Goal: Transaction & Acquisition: Book appointment/travel/reservation

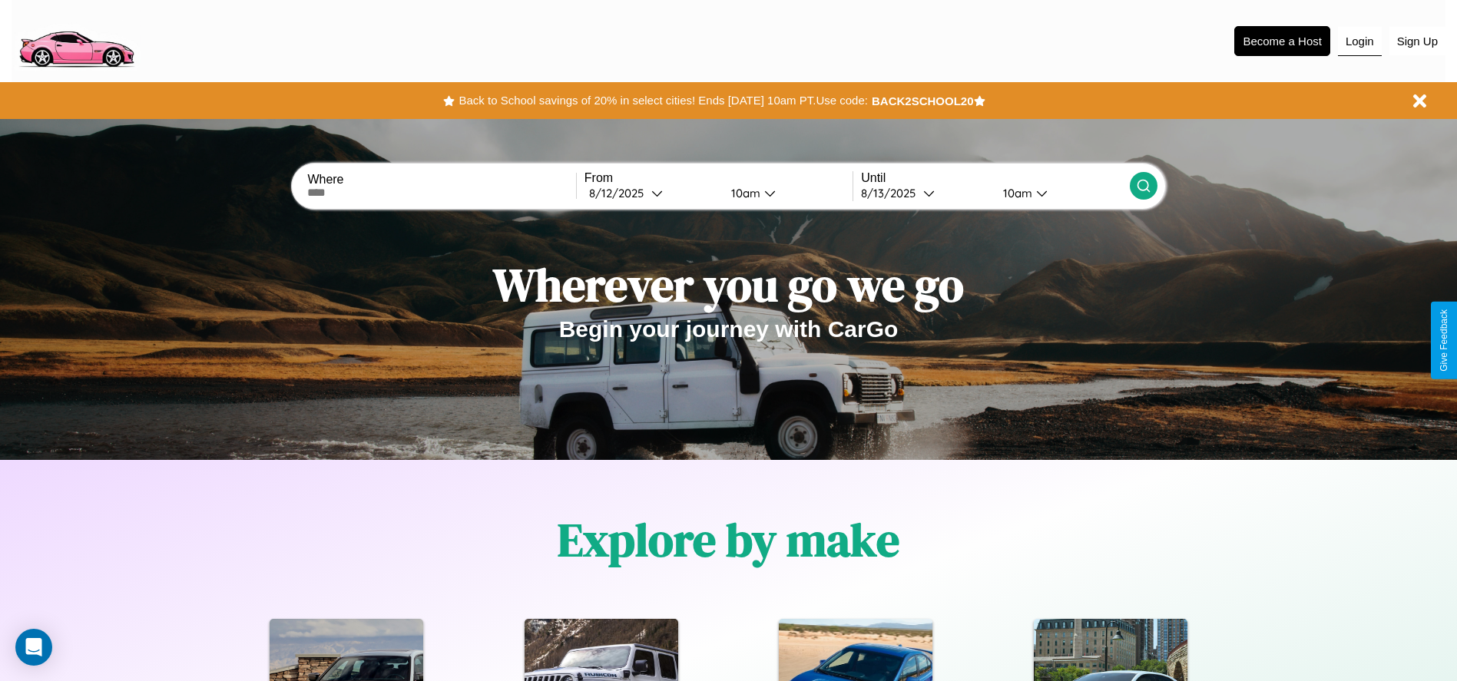
click at [1359, 41] on button "Login" at bounding box center [1360, 41] width 44 height 29
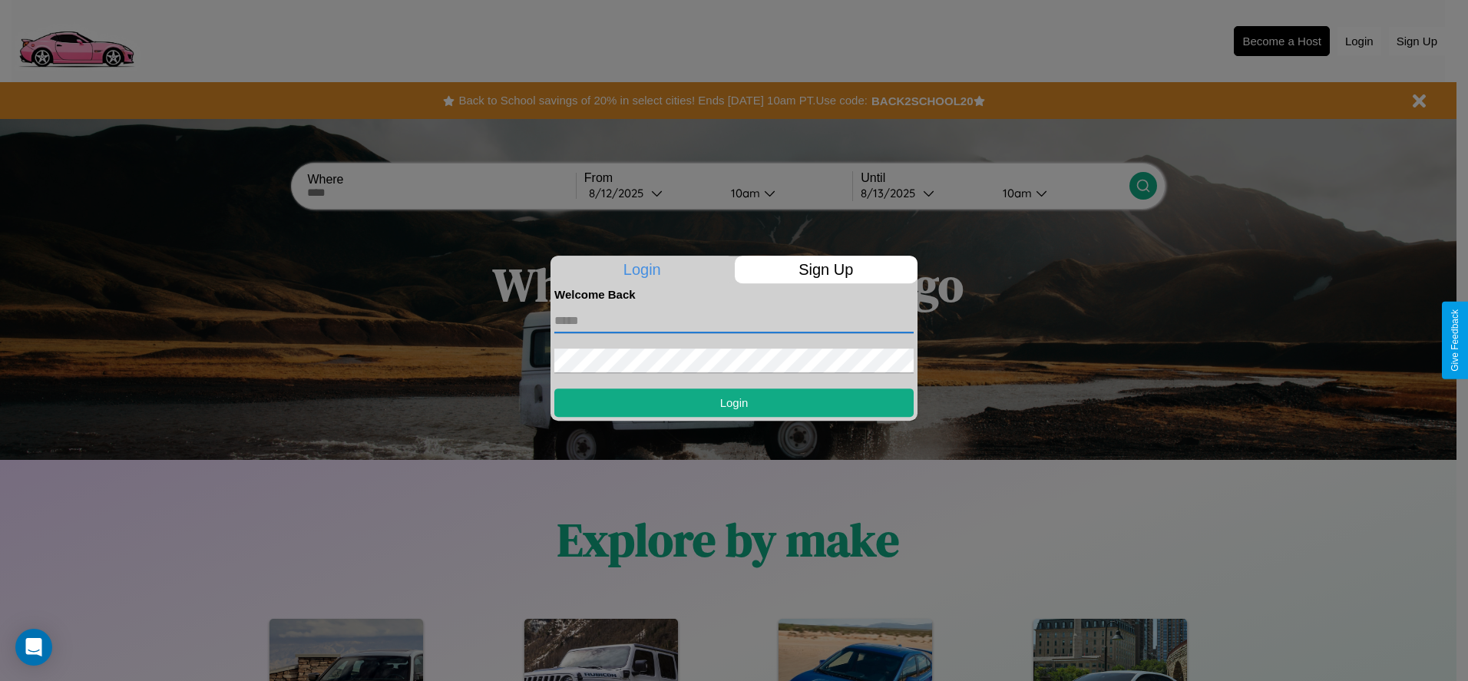
click at [734, 320] on input "text" at bounding box center [733, 321] width 359 height 25
type input "**********"
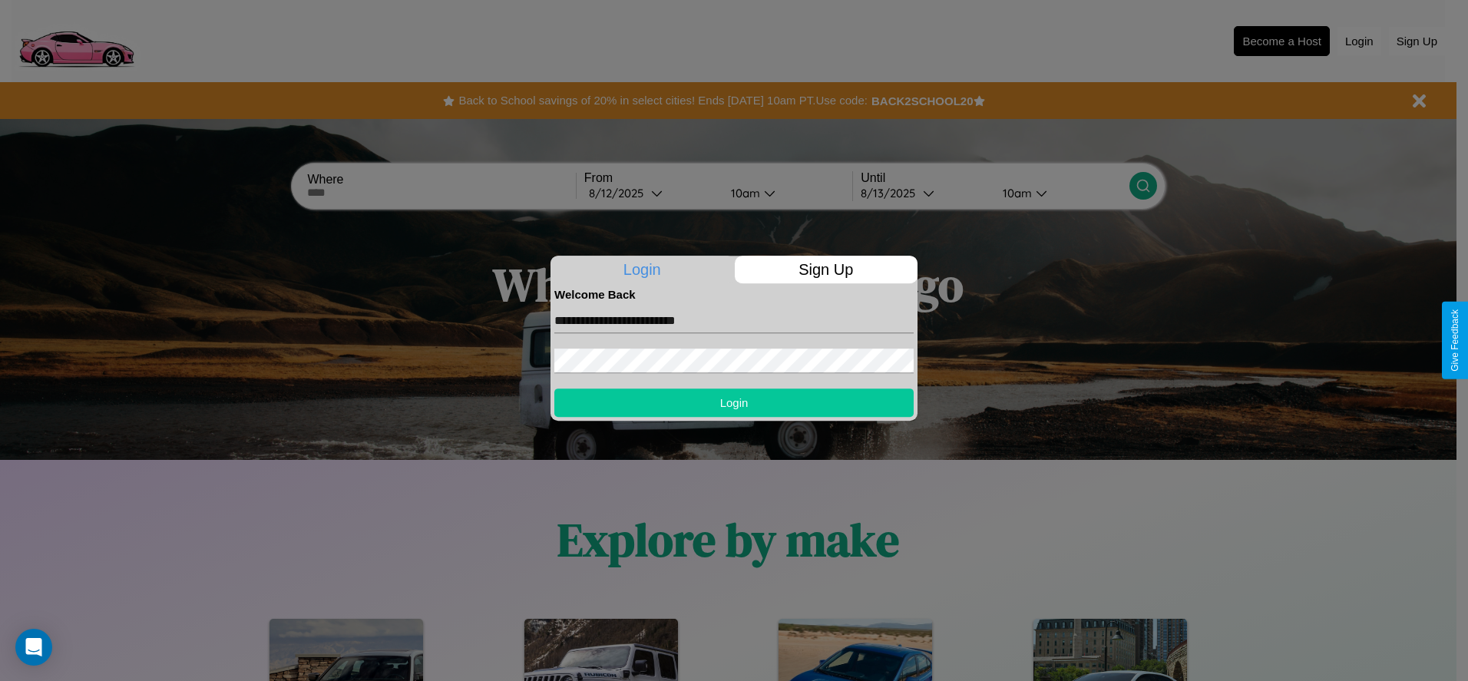
click at [734, 402] on button "Login" at bounding box center [733, 403] width 359 height 28
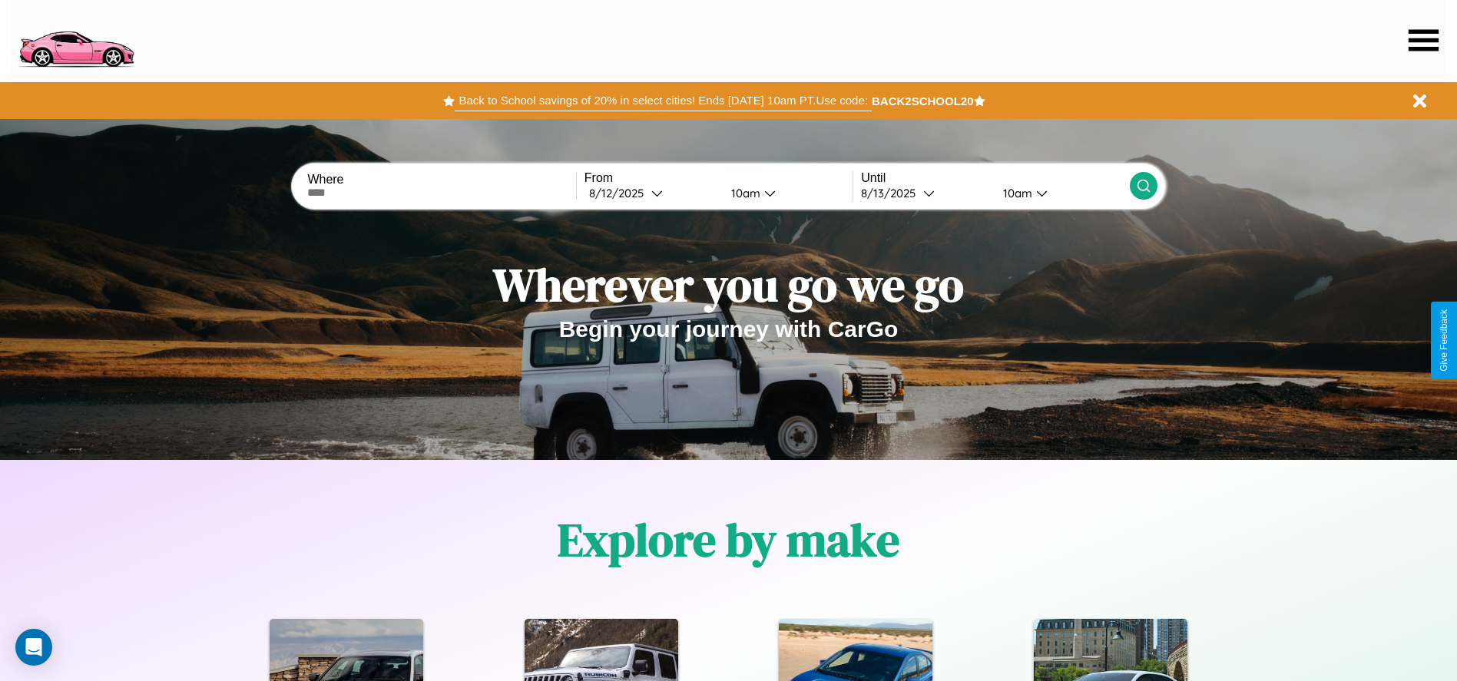
click at [663, 101] on button "Back to School savings of 20% in select cities! Ends [DATE] 10am PT. Use code:" at bounding box center [663, 100] width 416 height 21
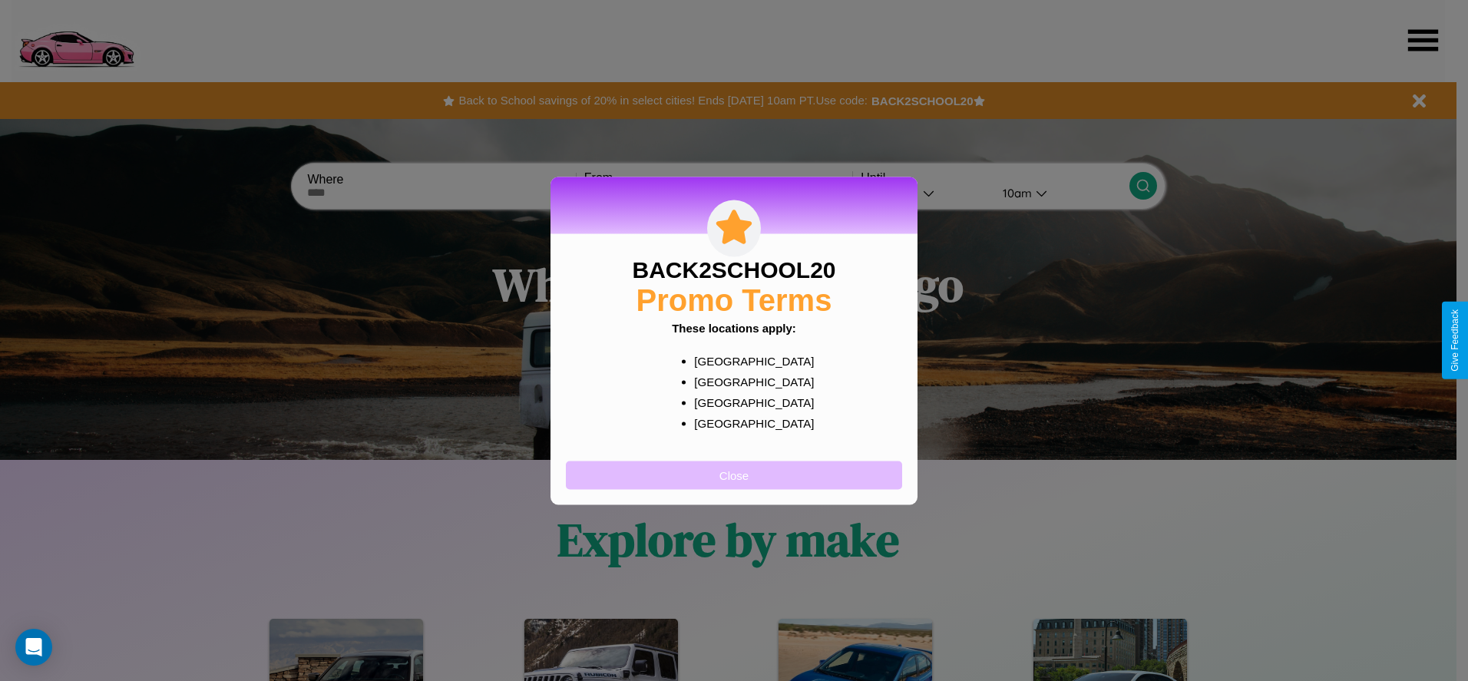
click at [734, 475] on button "Close" at bounding box center [734, 475] width 336 height 28
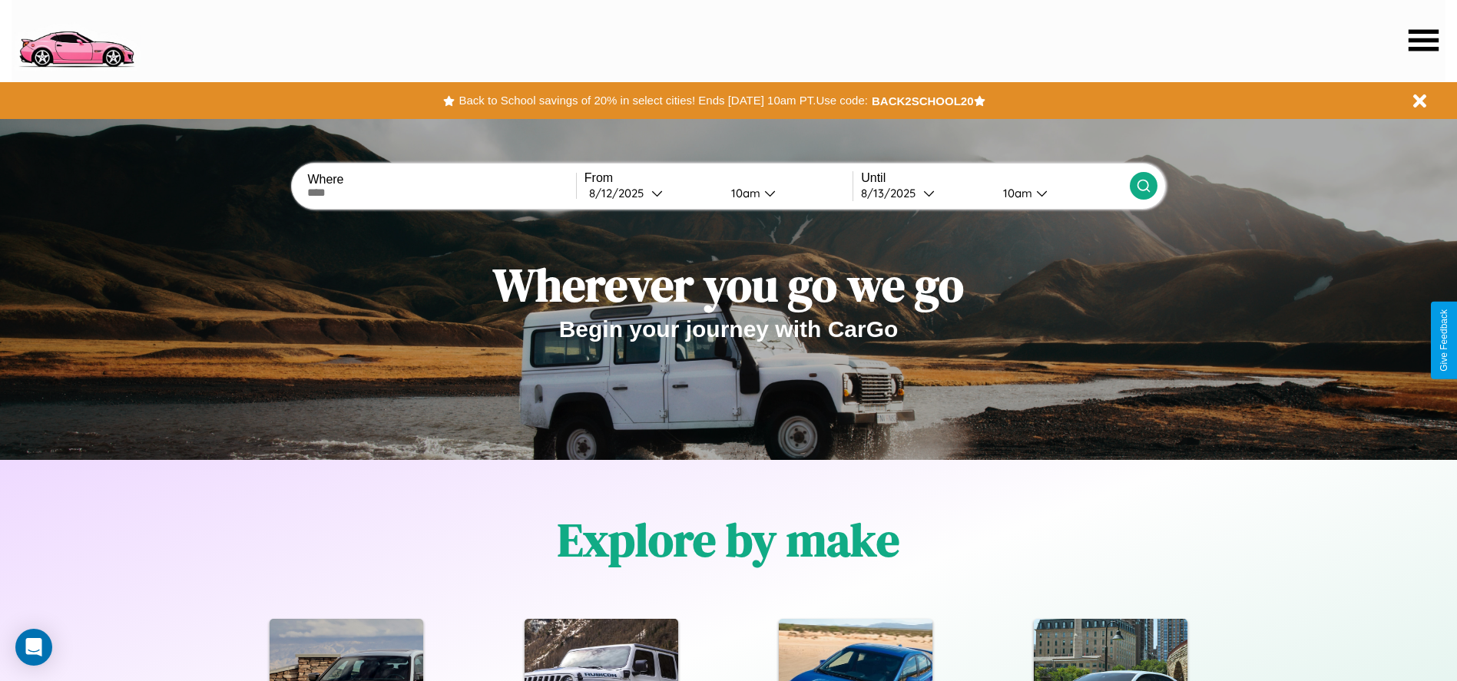
scroll to position [319, 0]
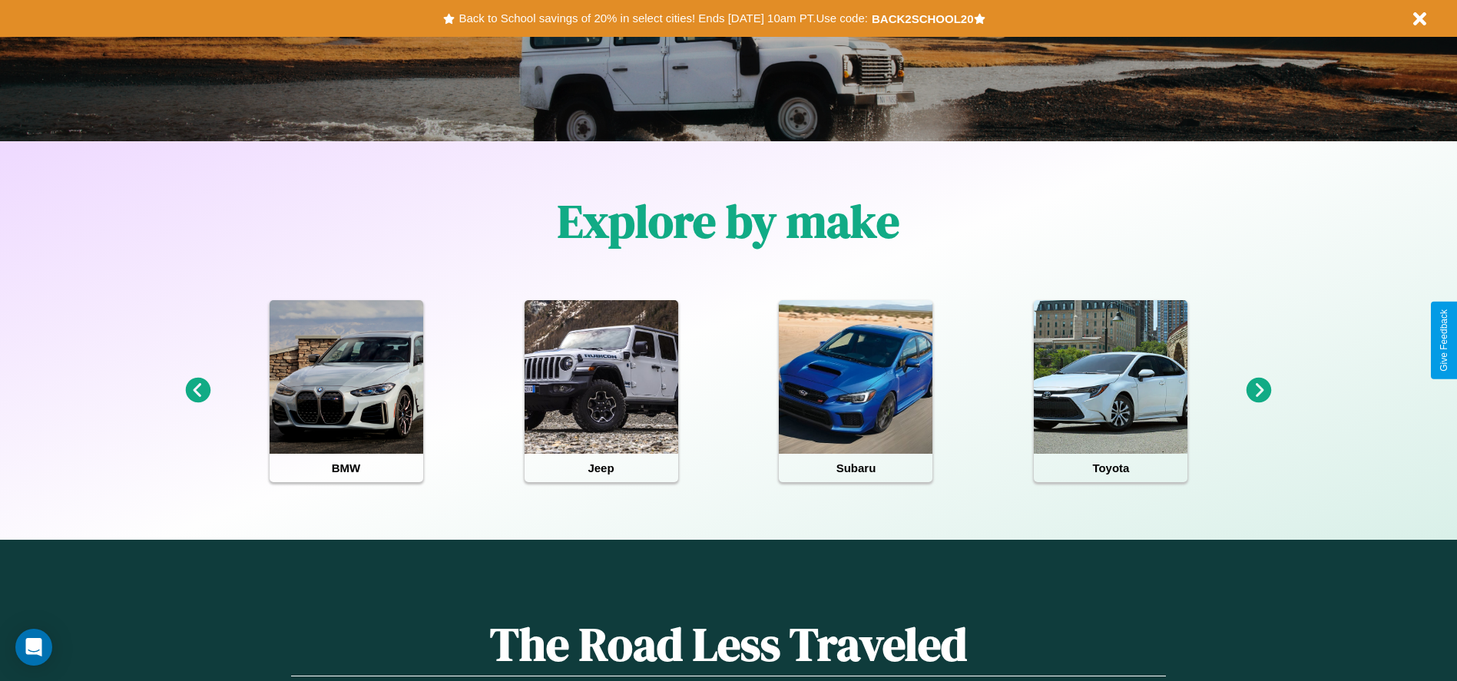
click at [1259, 391] on icon at bounding box center [1258, 390] width 25 height 25
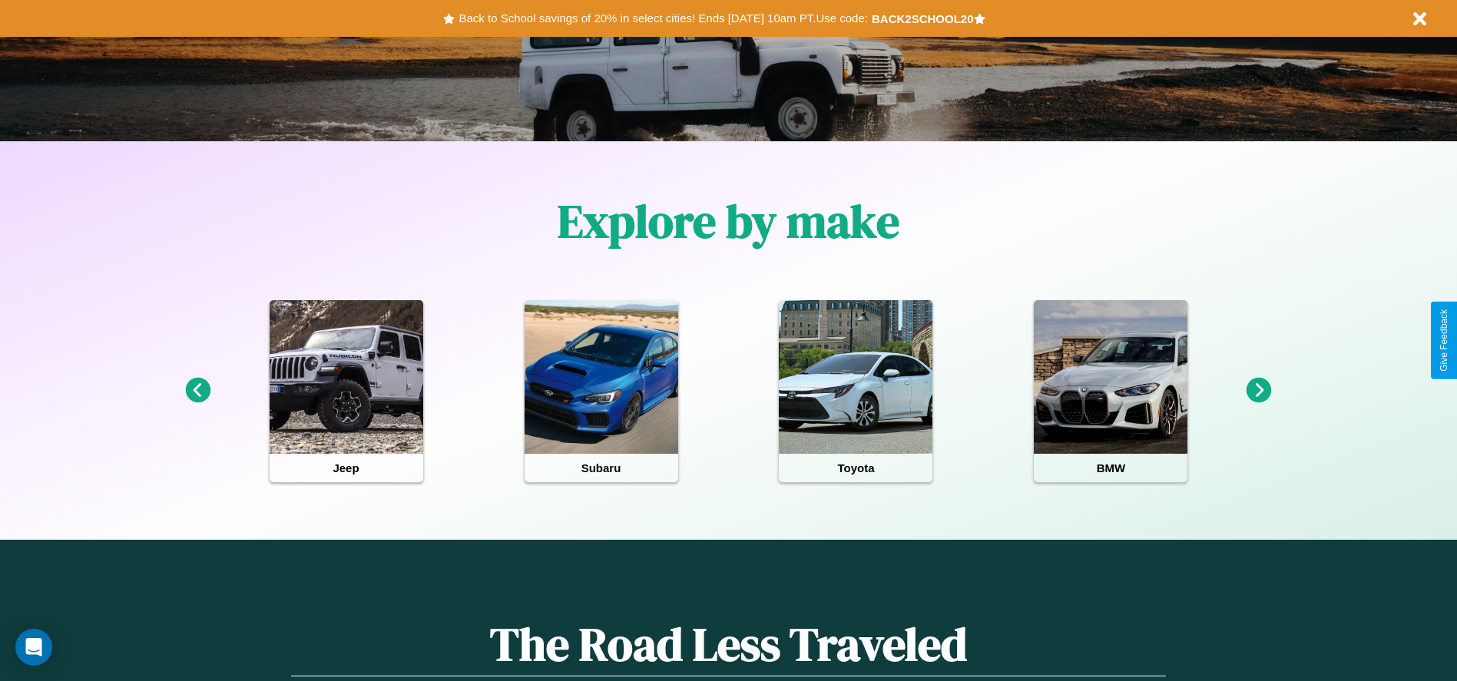
click at [1259, 391] on icon at bounding box center [1258, 390] width 25 height 25
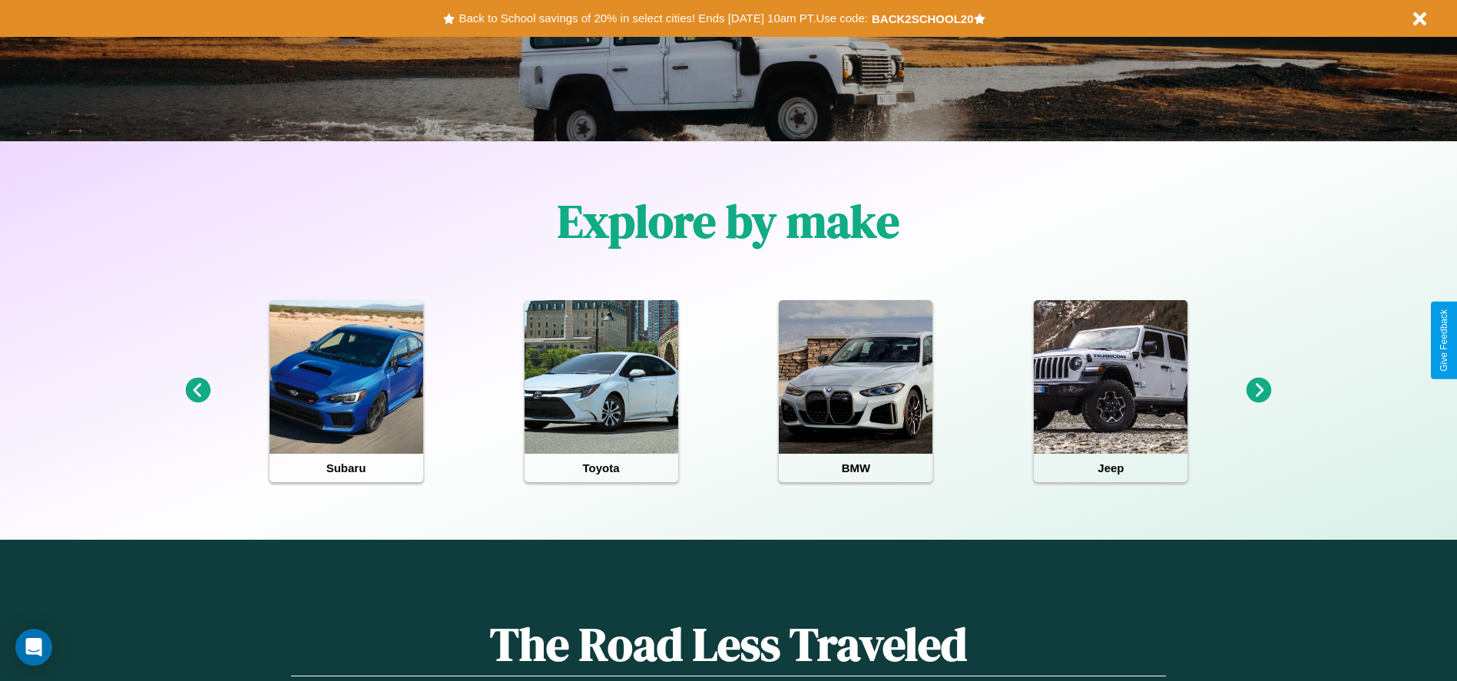
click at [197, 391] on icon at bounding box center [197, 390] width 25 height 25
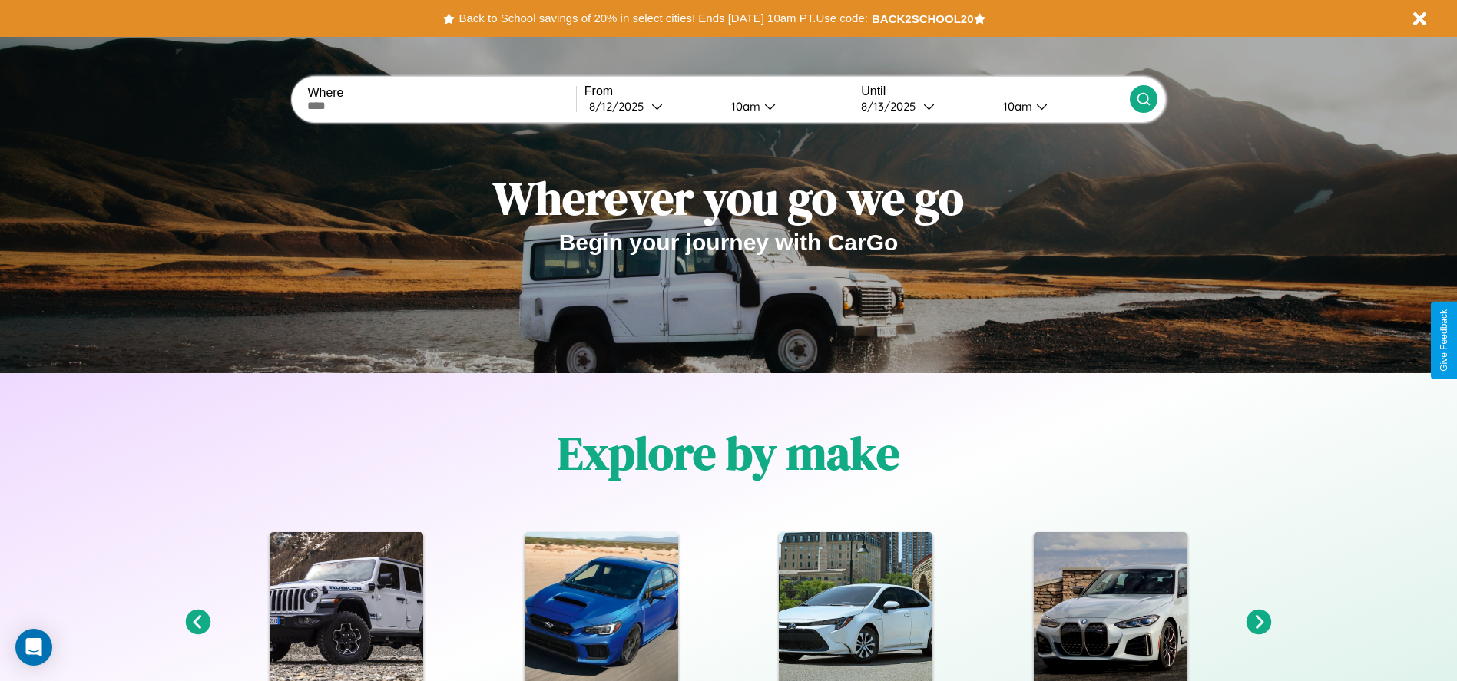
scroll to position [0, 0]
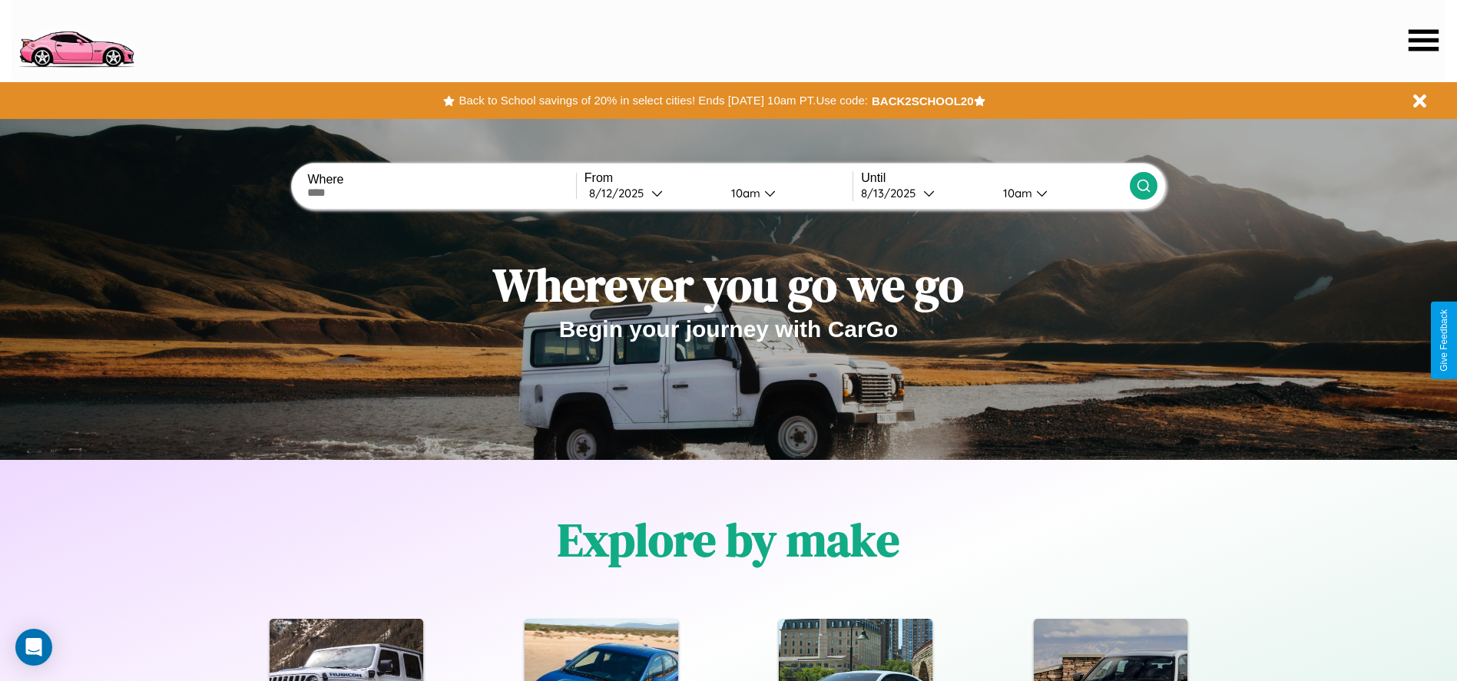
click at [442, 193] on input "text" at bounding box center [441, 193] width 268 height 12
type input "******"
click at [651, 193] on div "8 / 12 / 2025" at bounding box center [620, 193] width 62 height 15
select select "*"
select select "****"
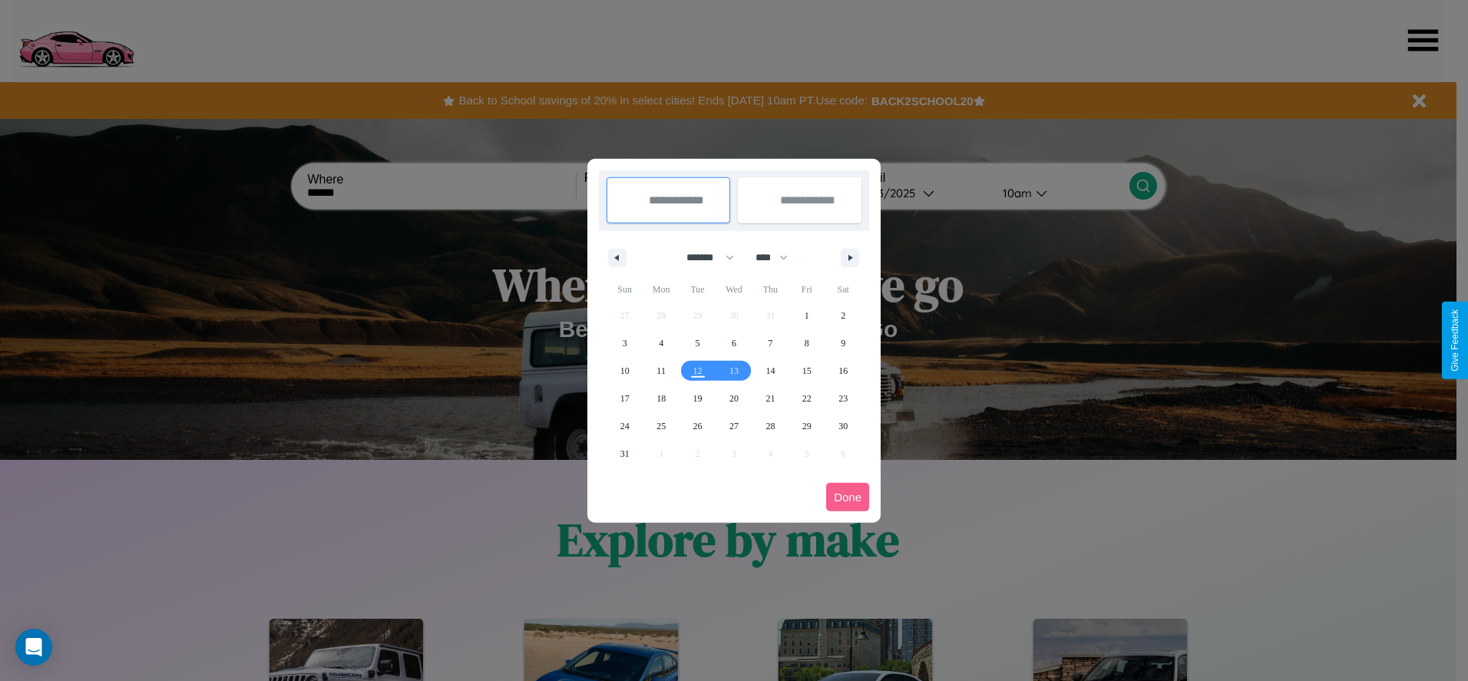
drag, startPoint x: 703, startPoint y: 257, endPoint x: 734, endPoint y: 308, distance: 59.3
click at [703, 257] on select "******* ******** ***** ***** *** **** **** ****** ********* ******* ******** **…" at bounding box center [707, 257] width 65 height 25
select select "*"
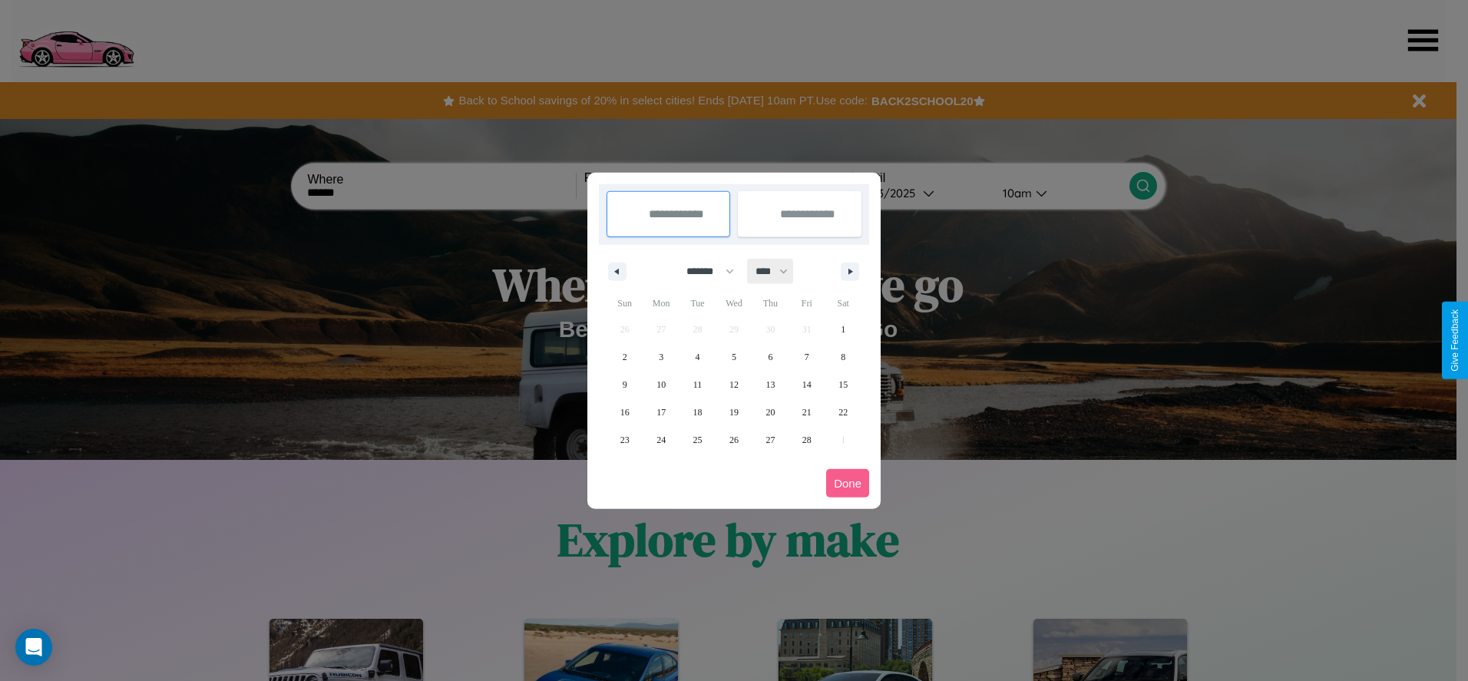
drag, startPoint x: 779, startPoint y: 271, endPoint x: 734, endPoint y: 308, distance: 57.8
click at [779, 271] on select "**** **** **** **** **** **** **** **** **** **** **** **** **** **** **** ****…" at bounding box center [771, 271] width 46 height 25
select select "****"
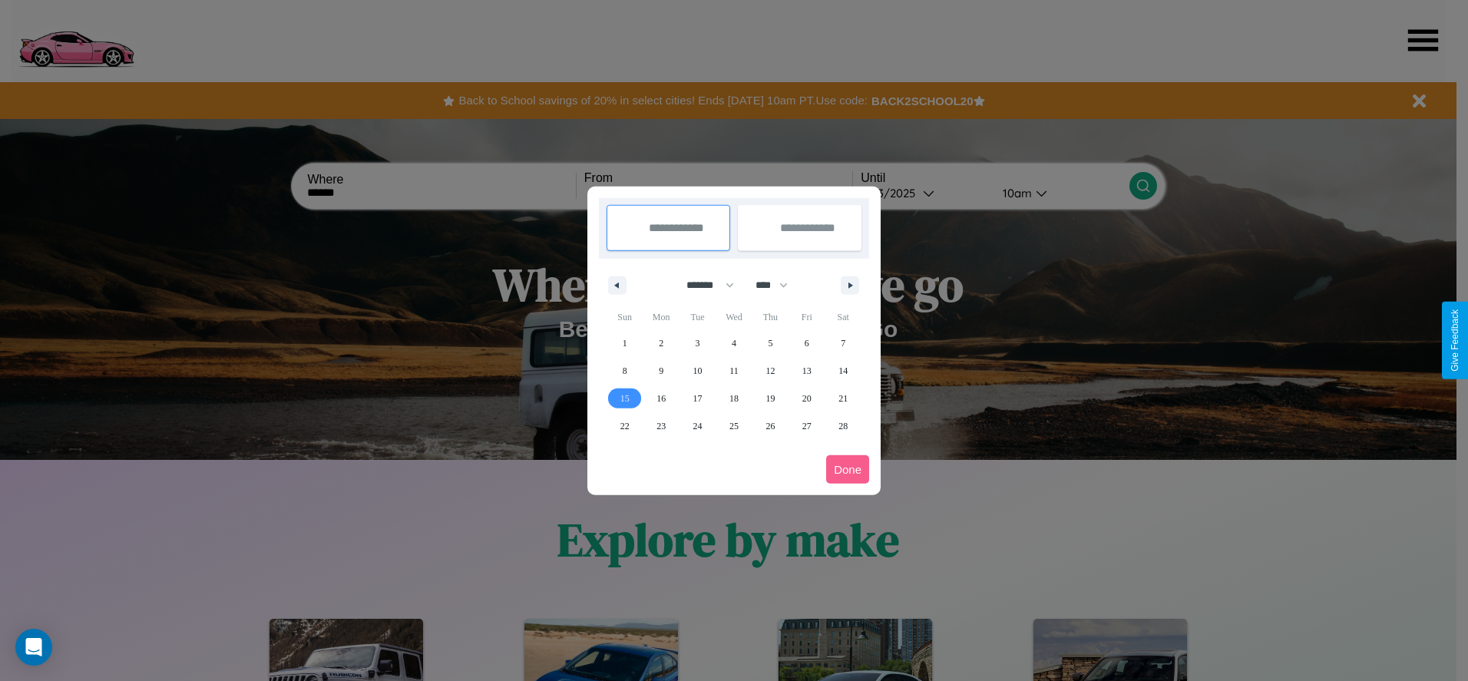
click at [624, 398] on span "15" at bounding box center [624, 399] width 9 height 28
type input "**********"
click at [733, 425] on span "25" at bounding box center [733, 426] width 9 height 28
type input "**********"
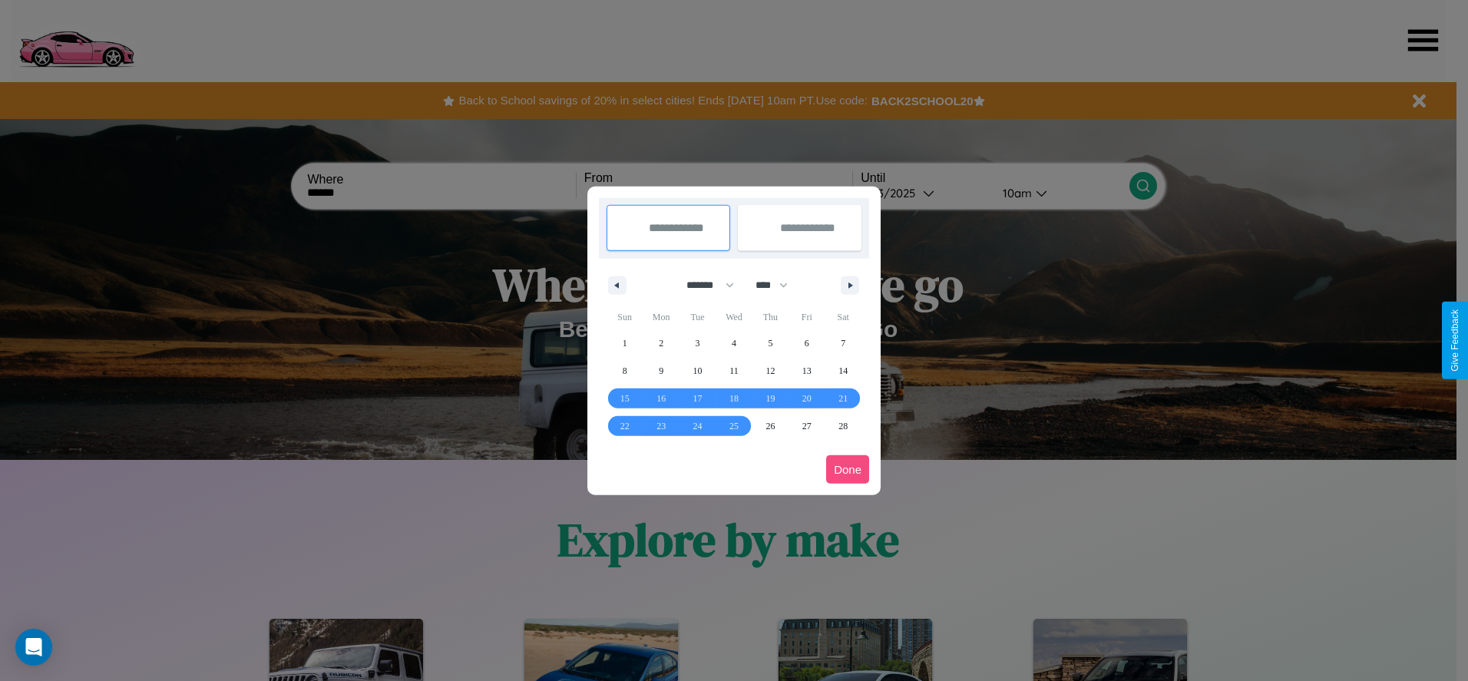
click at [848, 469] on button "Done" at bounding box center [847, 469] width 43 height 28
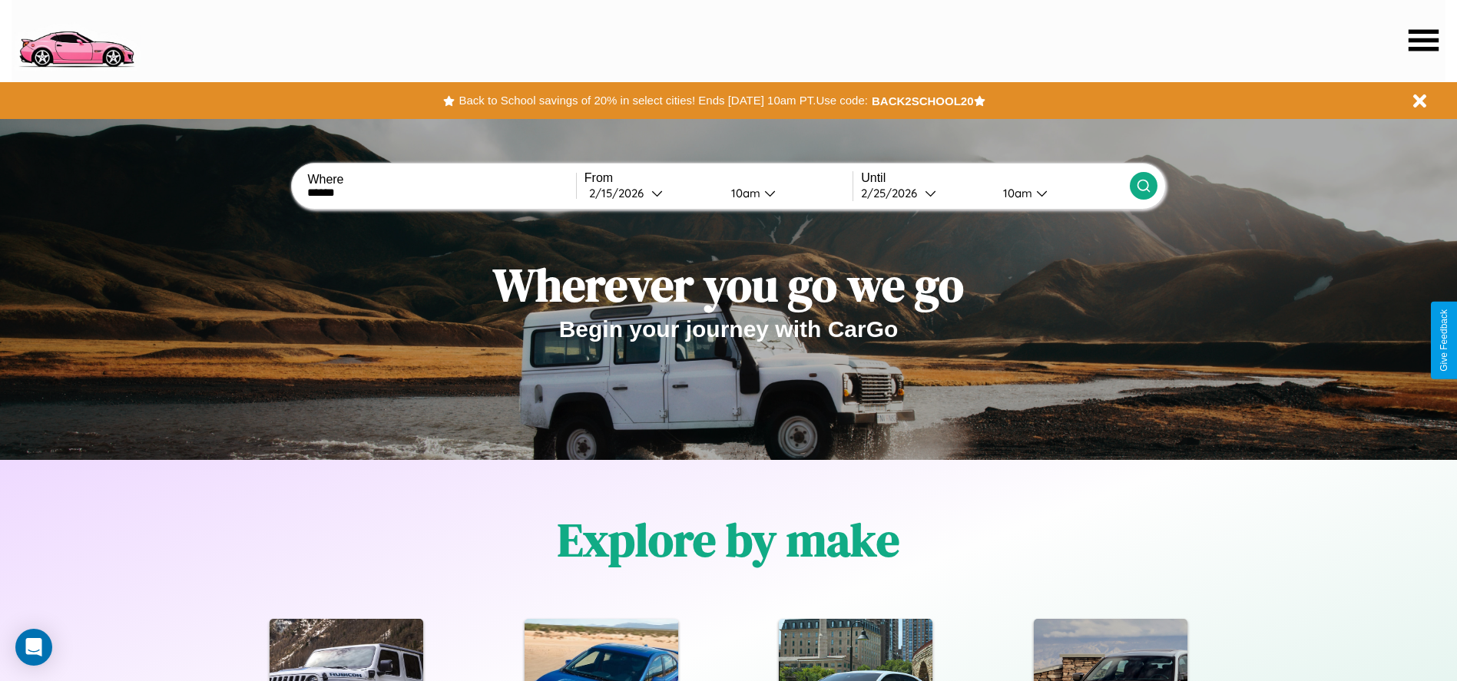
click at [743, 193] on div "10am" at bounding box center [743, 193] width 41 height 15
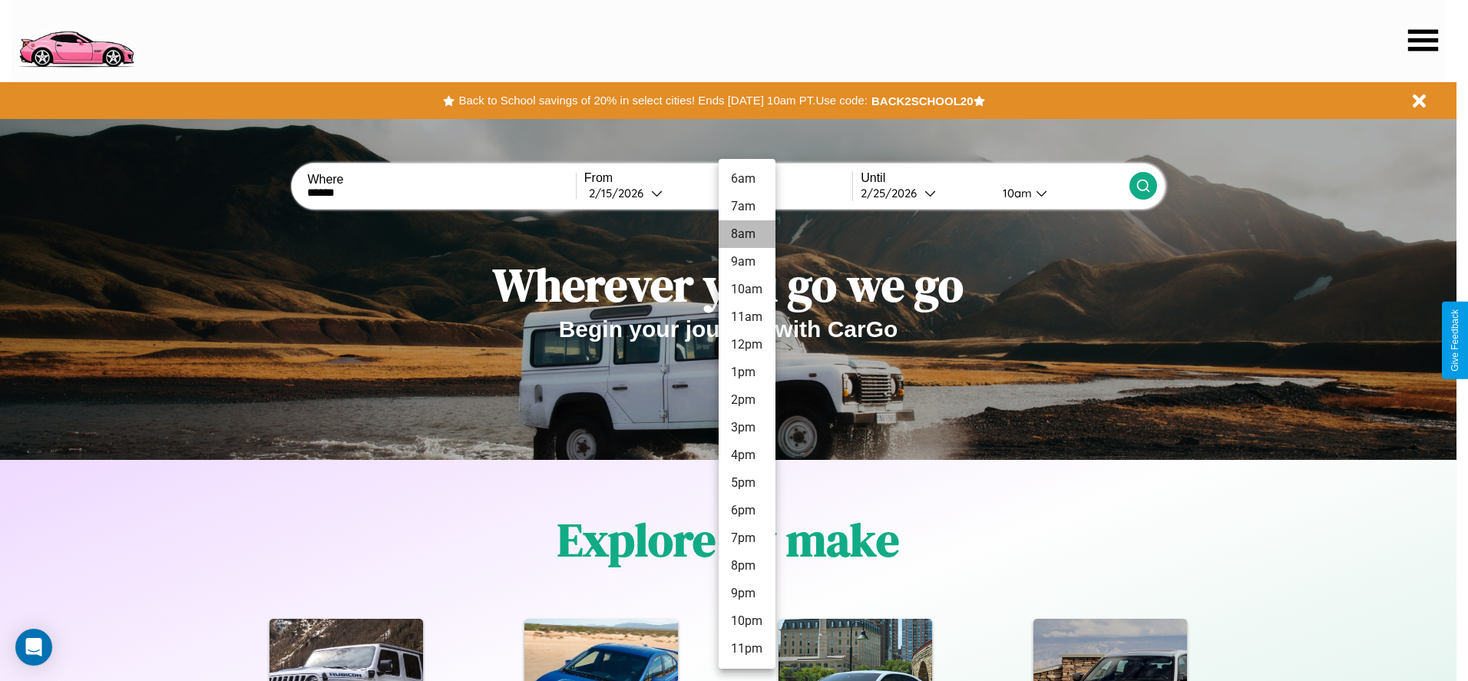
click at [746, 234] on li "8am" at bounding box center [747, 234] width 57 height 28
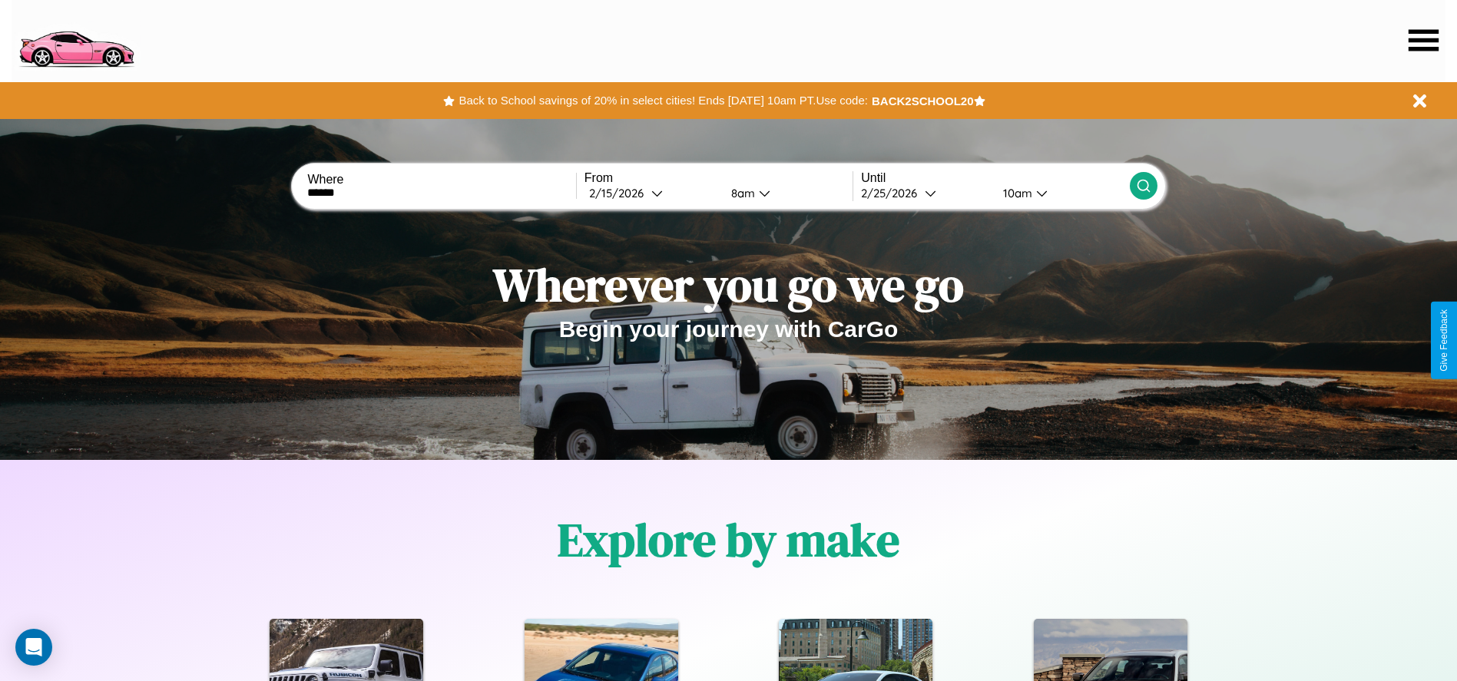
click at [1143, 186] on icon at bounding box center [1143, 185] width 15 height 15
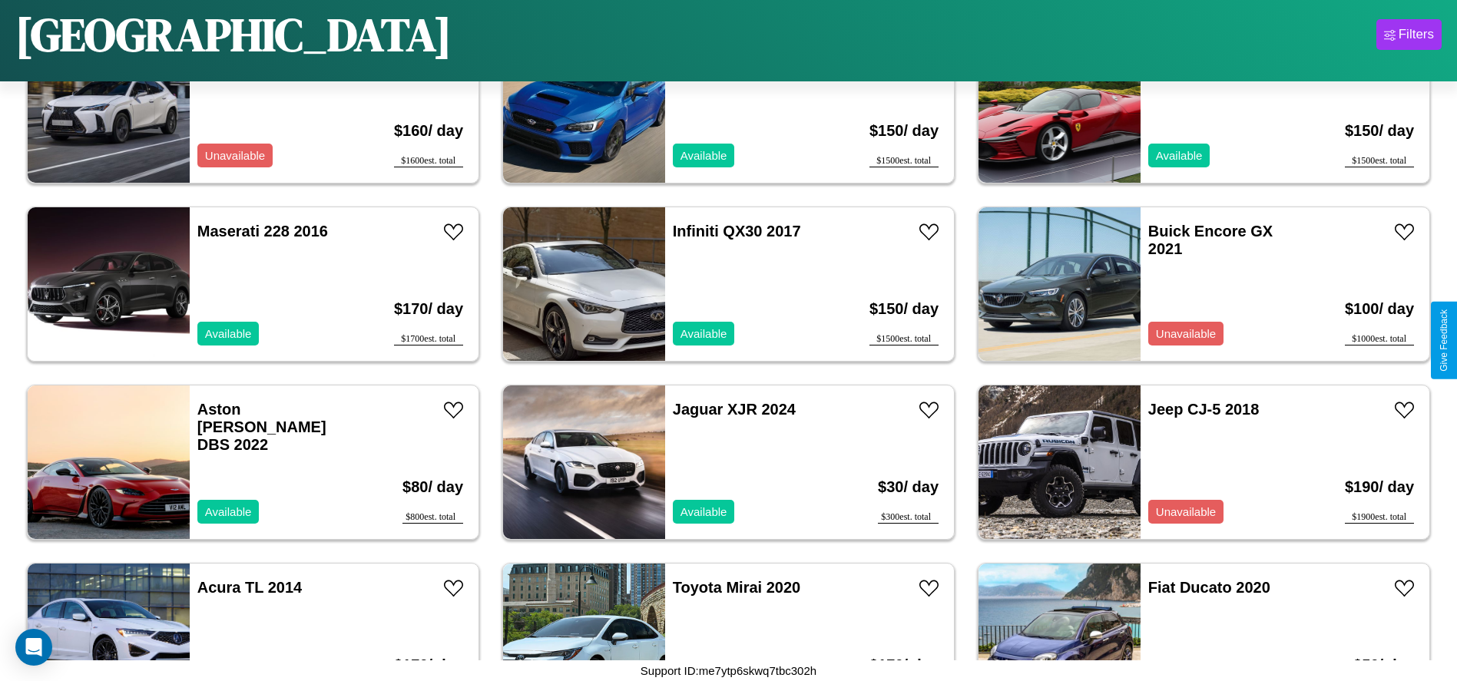
scroll to position [2309, 0]
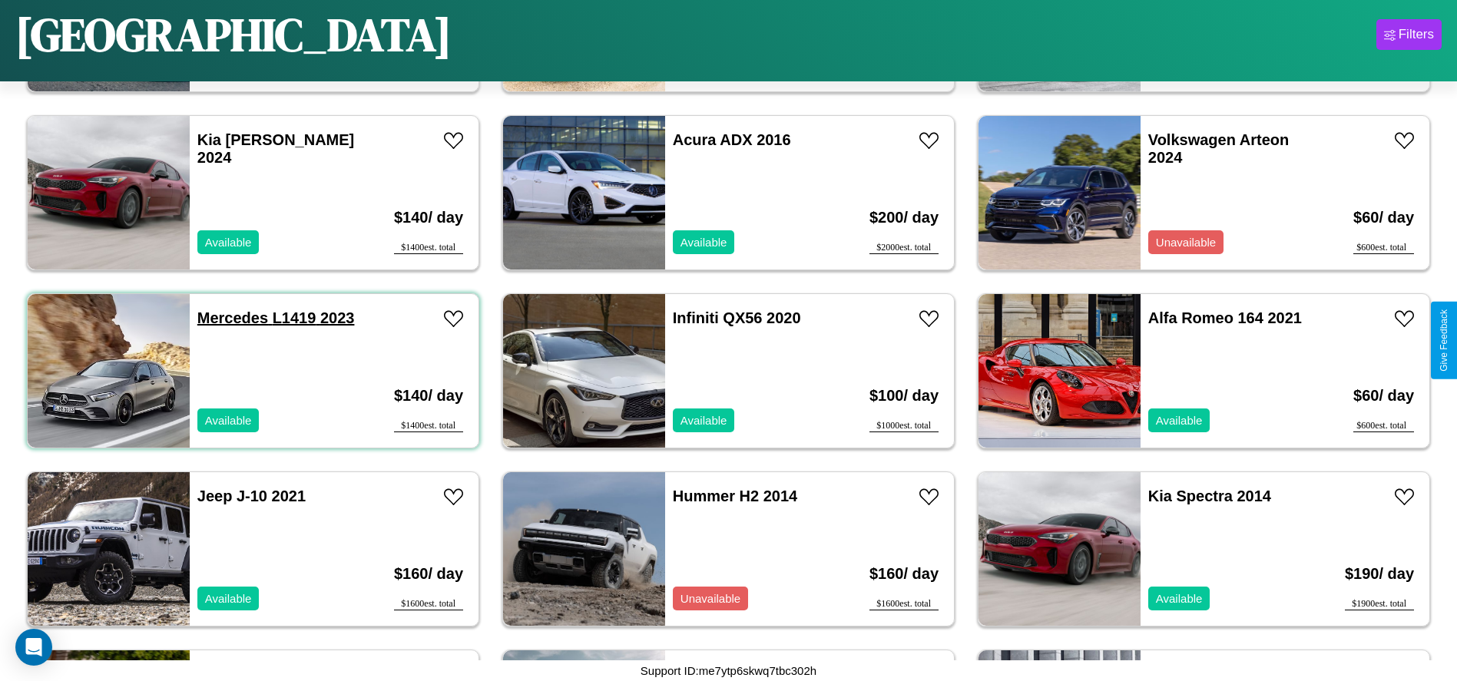
click at [230, 318] on link "Mercedes L1419 2023" at bounding box center [275, 317] width 157 height 17
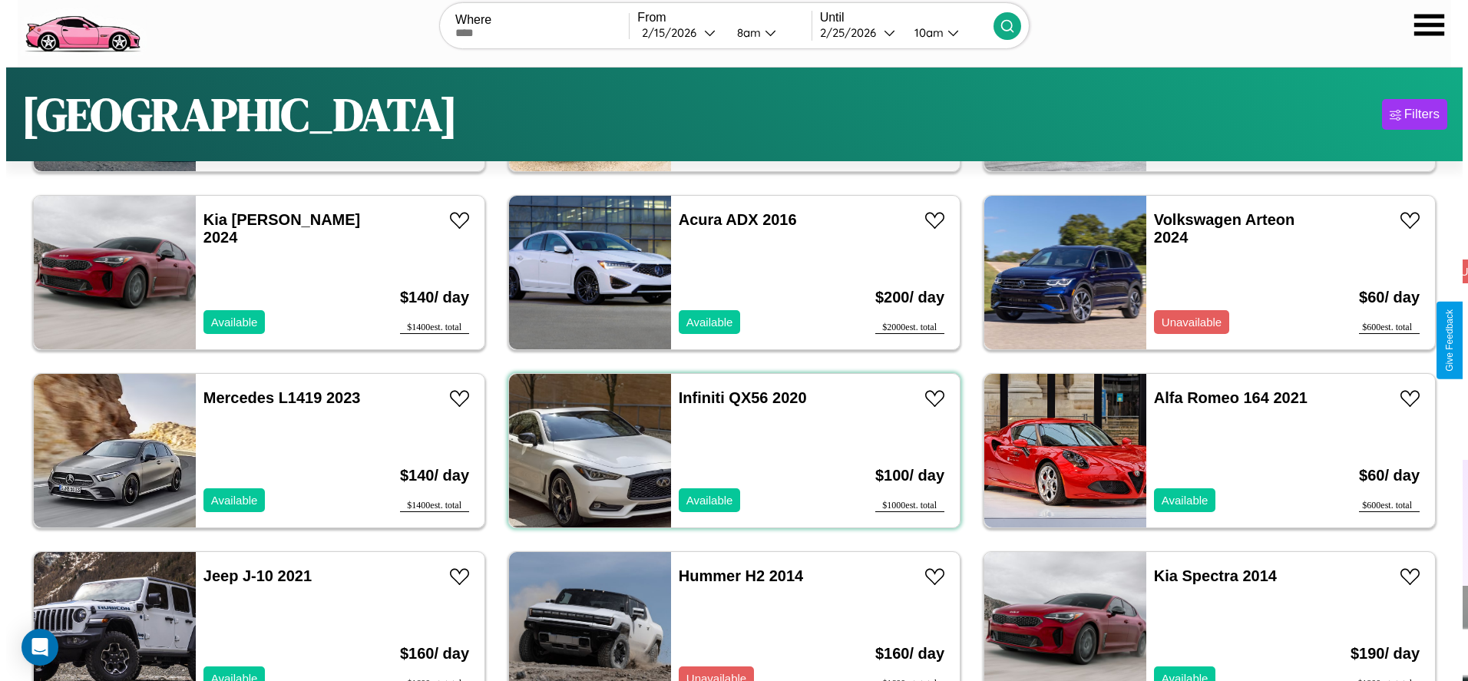
scroll to position [0, 0]
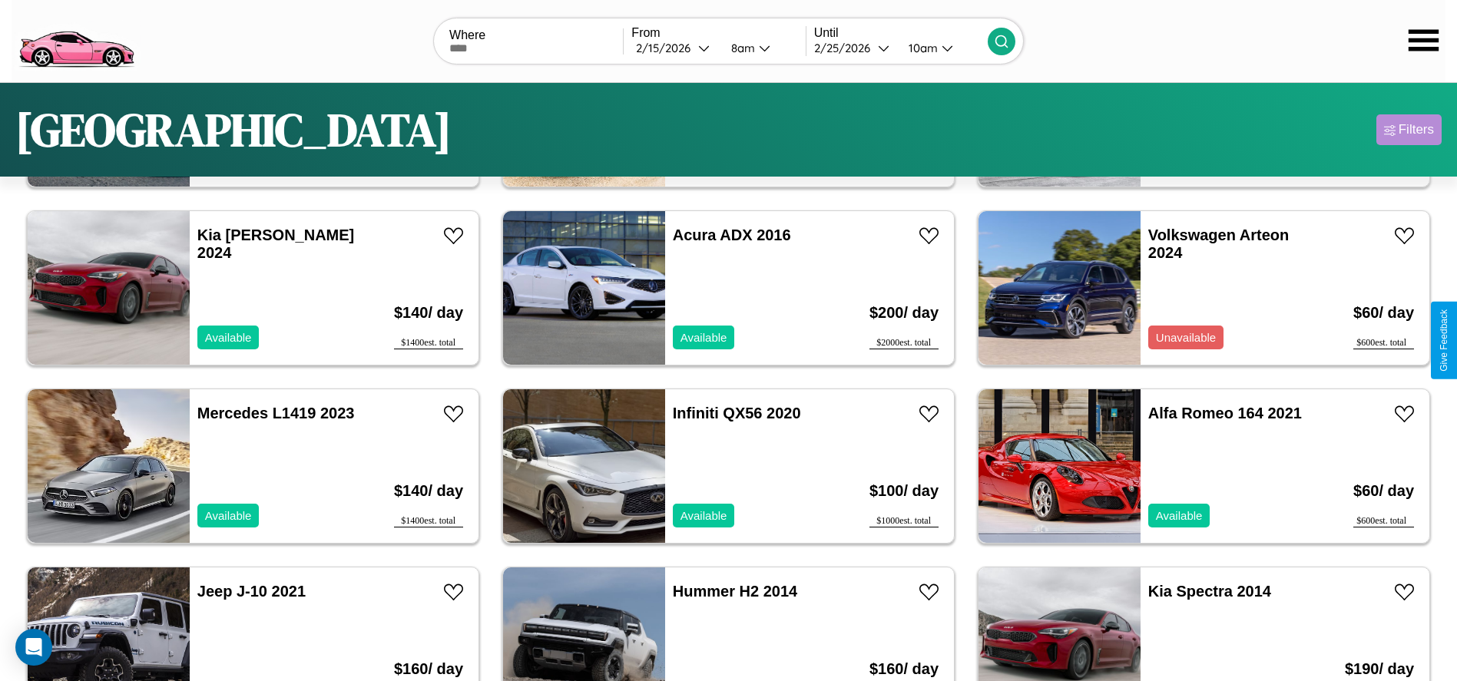
click at [1408, 130] on div "Filters" at bounding box center [1415, 129] width 35 height 15
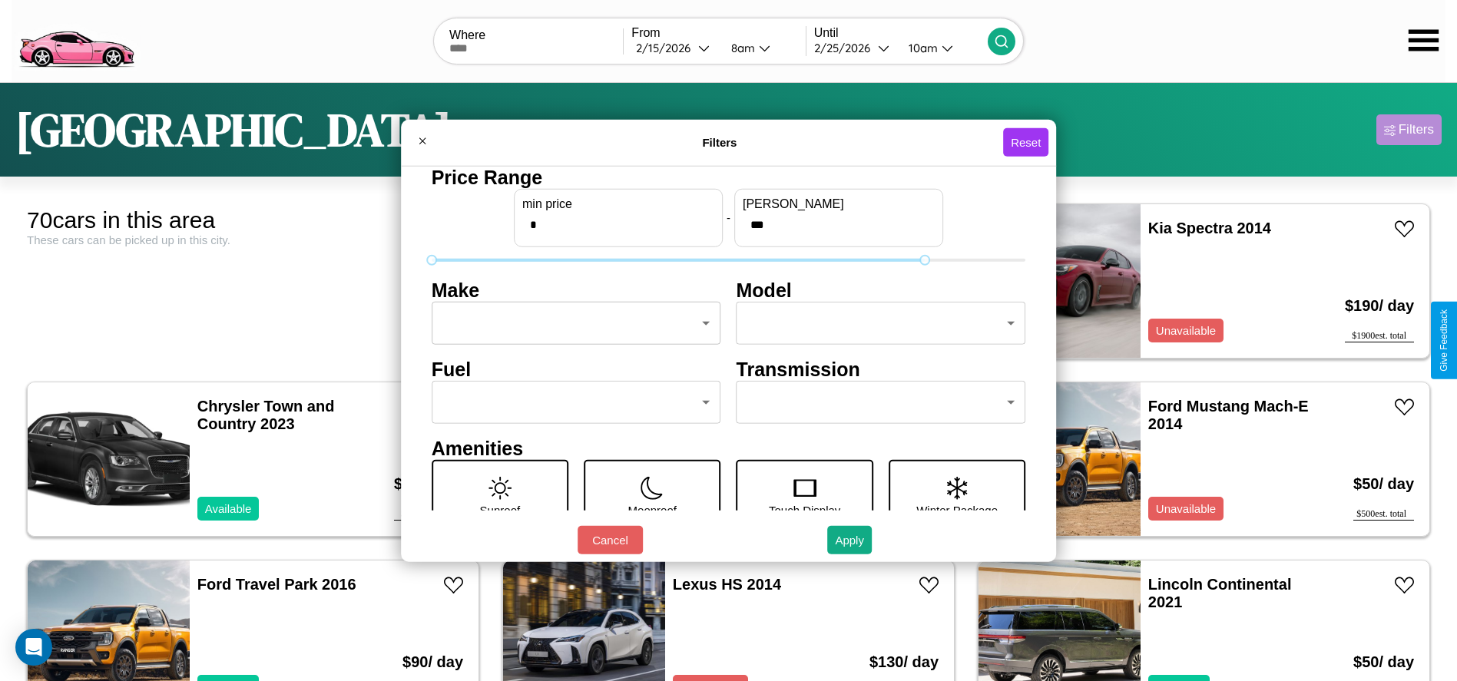
type input "***"
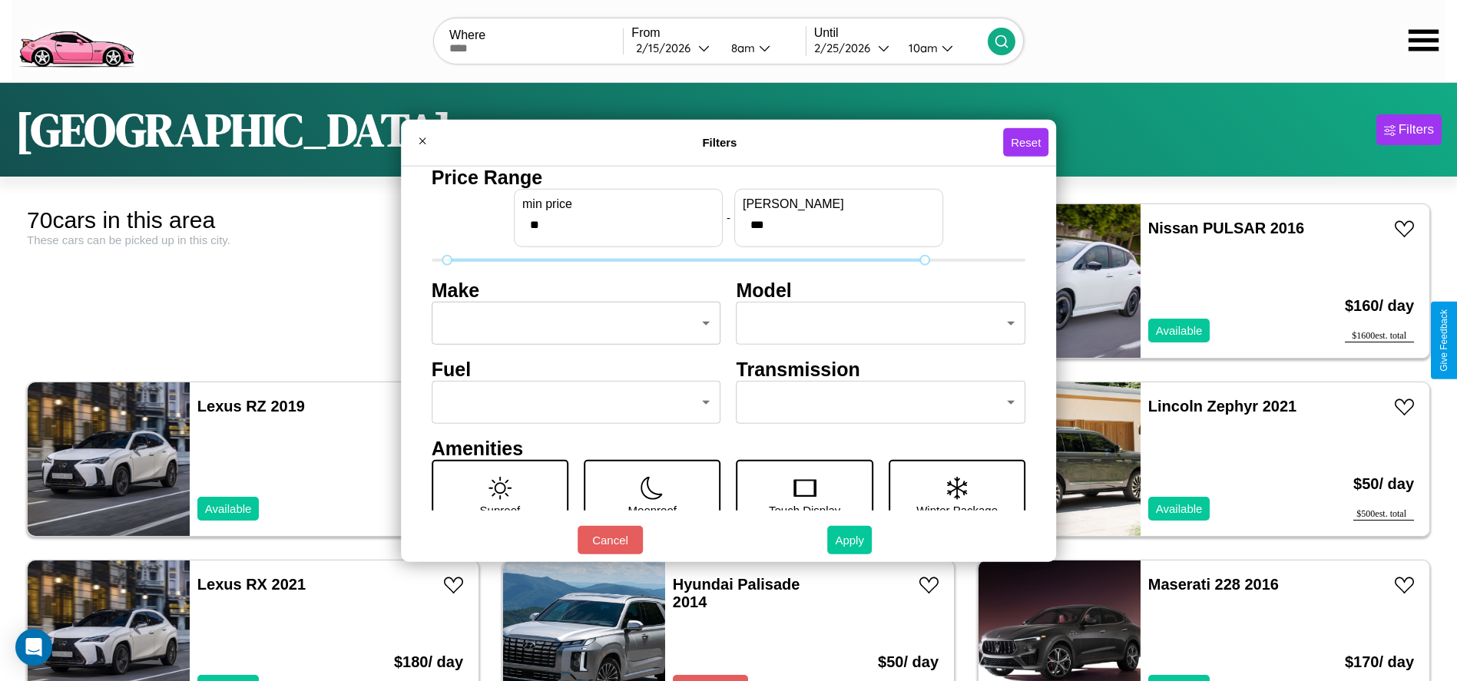
type input "**"
click at [850, 540] on button "Apply" at bounding box center [849, 540] width 45 height 28
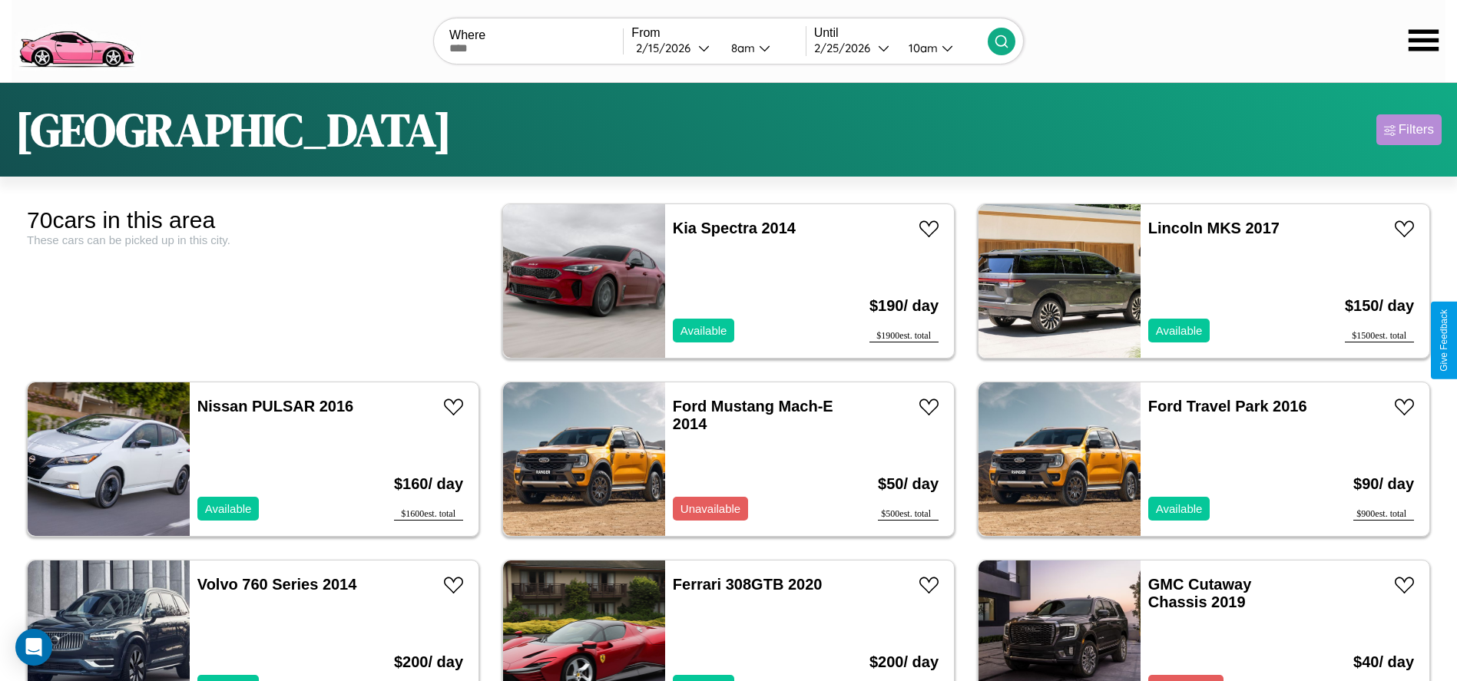
click at [1408, 130] on div "Filters" at bounding box center [1415, 129] width 35 height 15
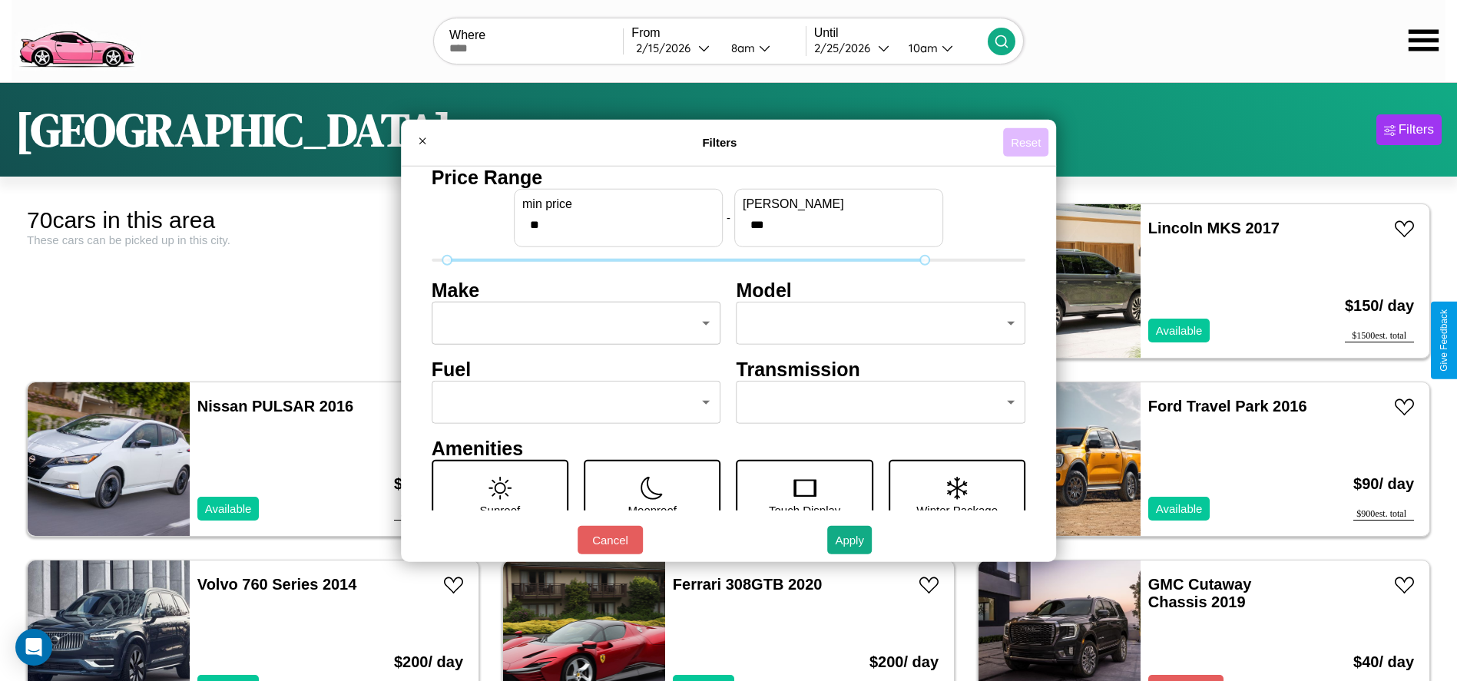
click at [1028, 142] on button "Reset" at bounding box center [1025, 142] width 45 height 28
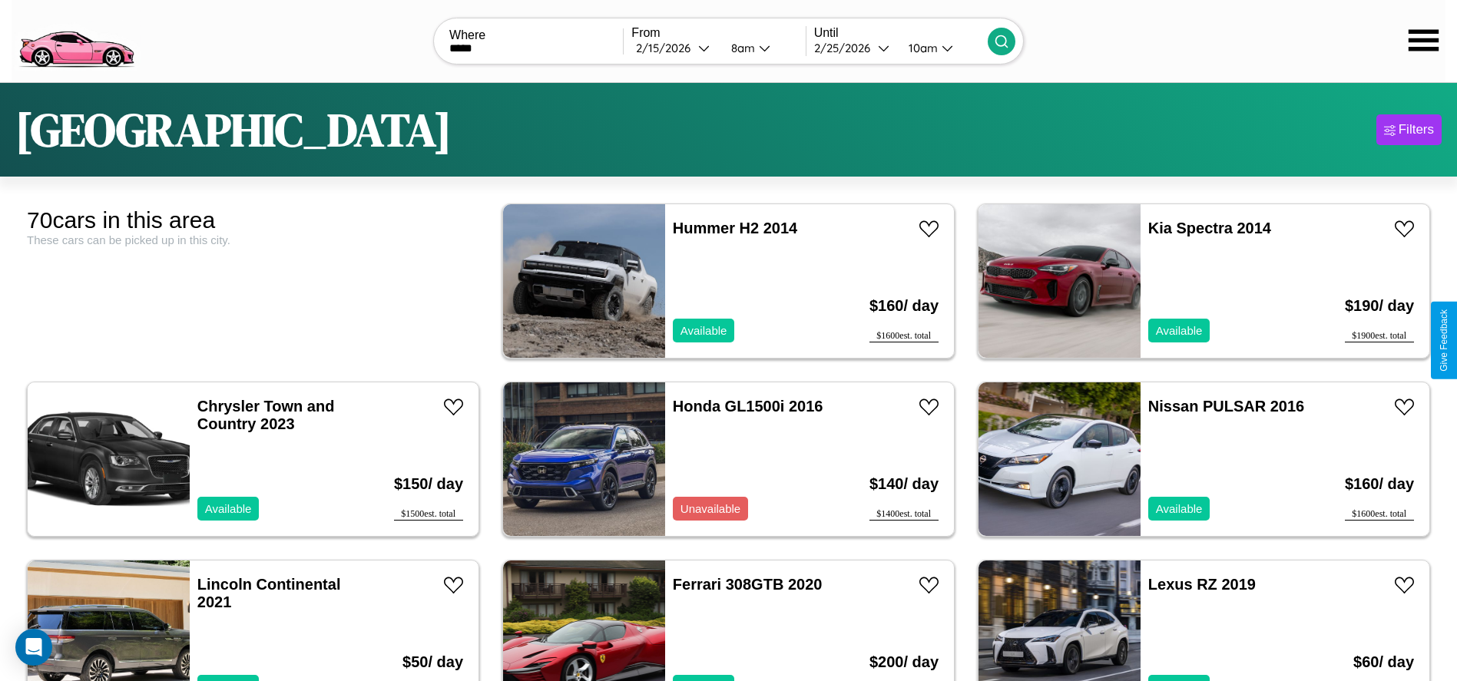
type input "*****"
click at [1001, 41] on icon at bounding box center [1001, 41] width 15 height 15
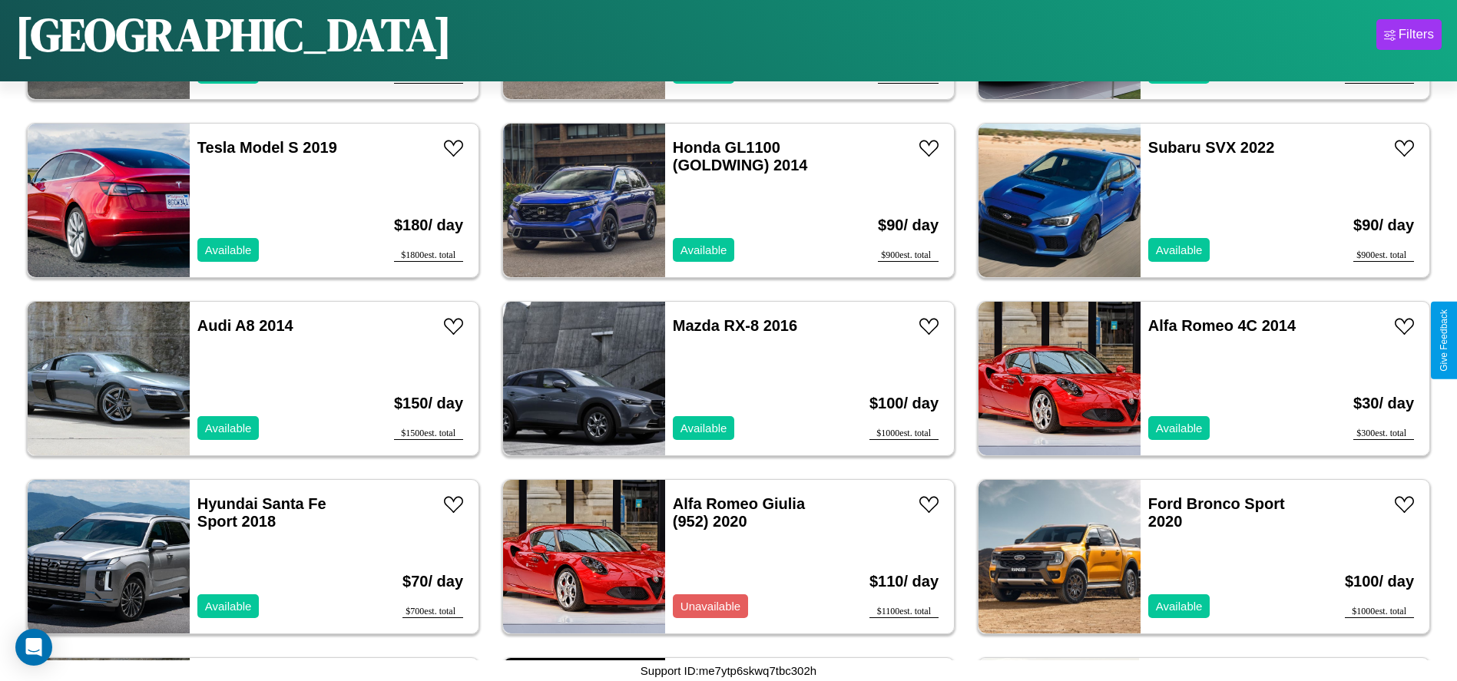
scroll to position [1774, 0]
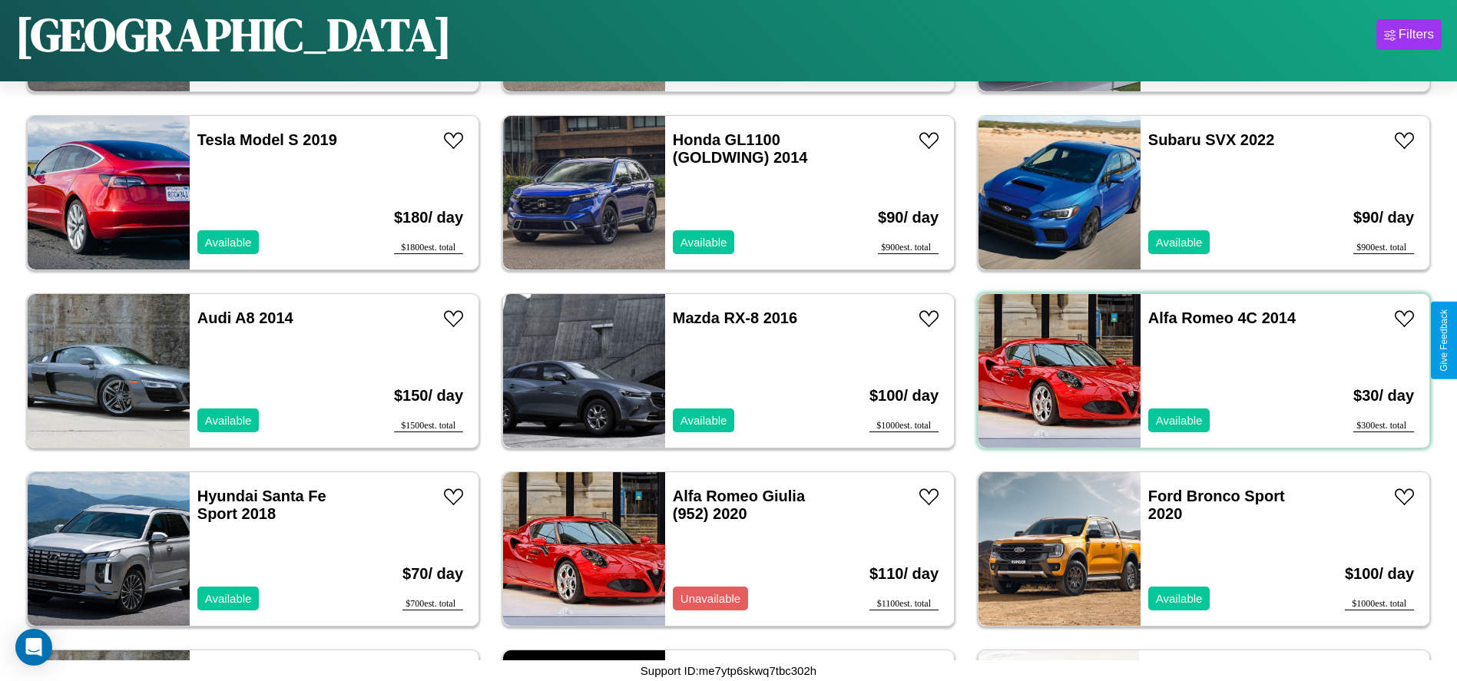
click at [1194, 371] on div "Alfa Romeo 4C 2014 Available" at bounding box center [1228, 371] width 177 height 154
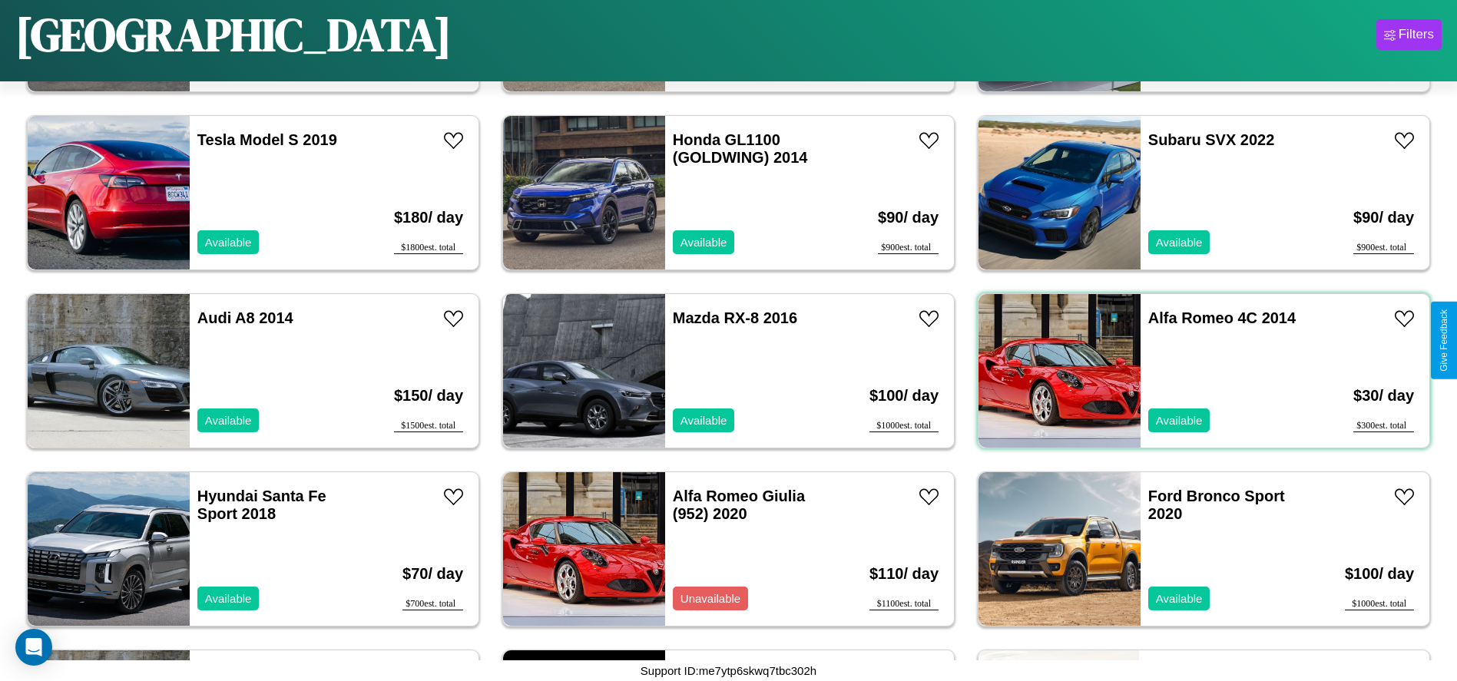
click at [1194, 371] on div "Alfa Romeo 4C 2014 Available" at bounding box center [1228, 371] width 177 height 154
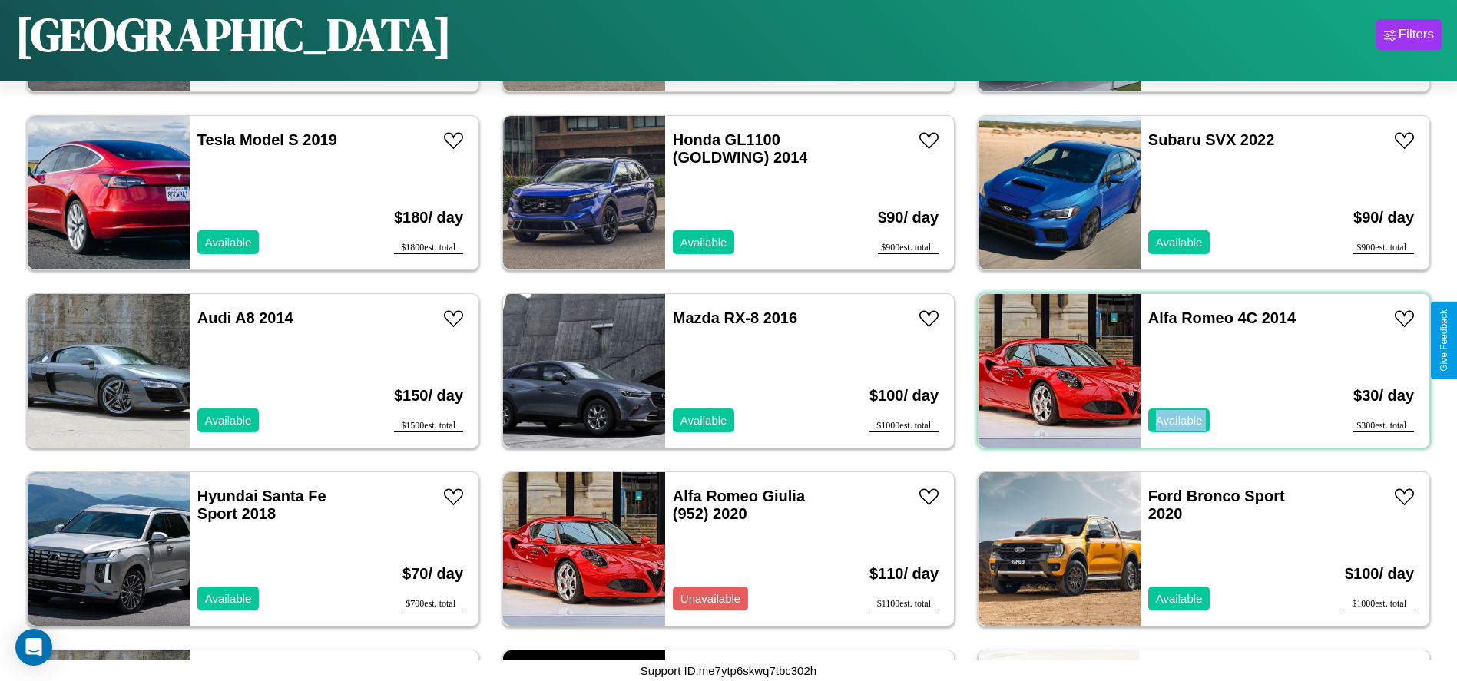
click at [1194, 371] on div "Alfa Romeo 4C 2014 Available" at bounding box center [1228, 371] width 177 height 154
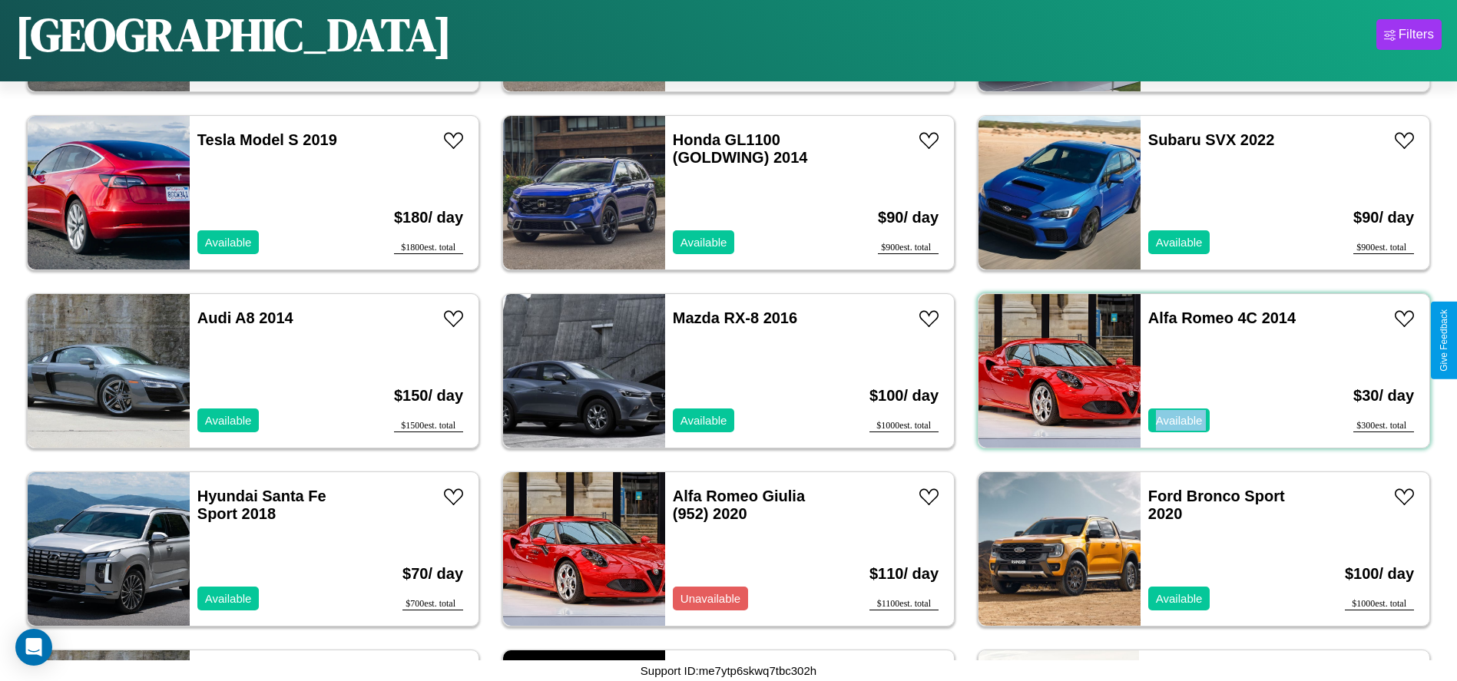
click at [1194, 371] on div "Alfa Romeo 4C 2014 Available" at bounding box center [1228, 371] width 177 height 154
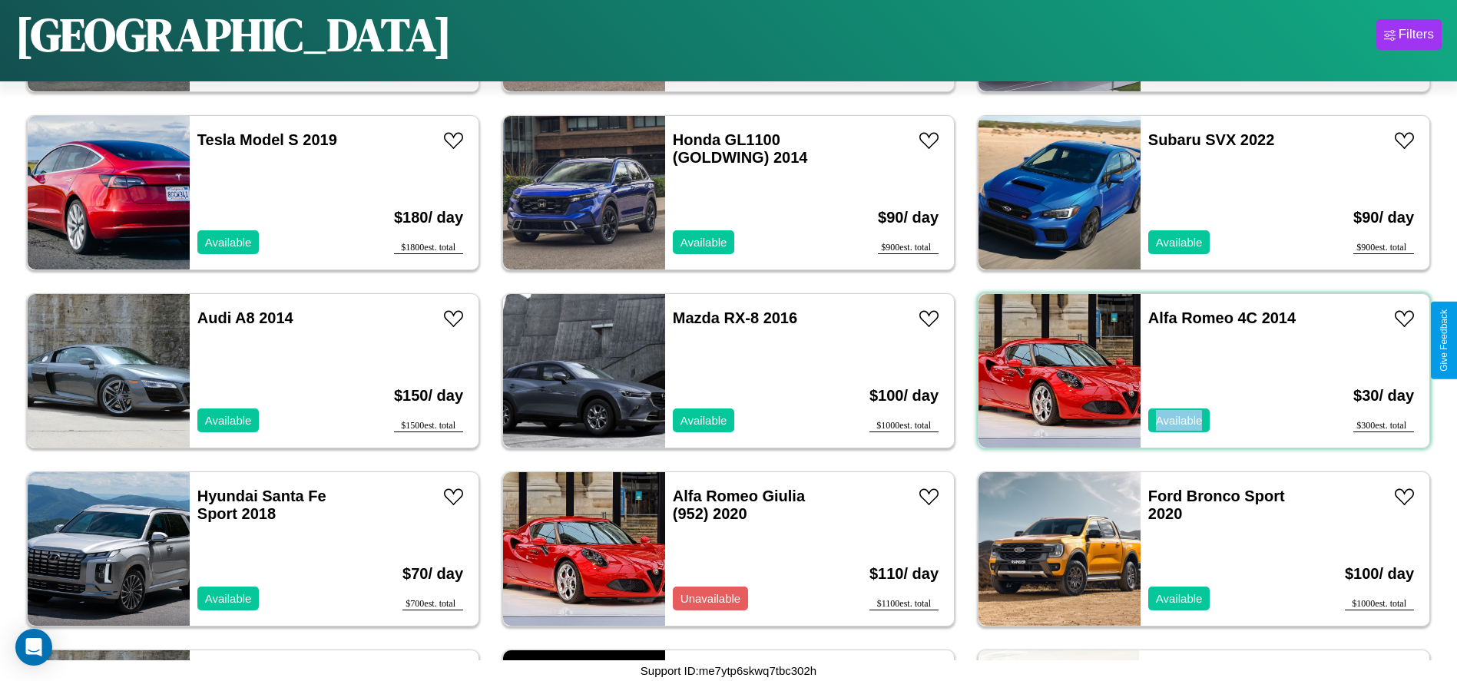
click at [1194, 371] on div "Alfa Romeo 4C 2014 Available" at bounding box center [1228, 371] width 177 height 154
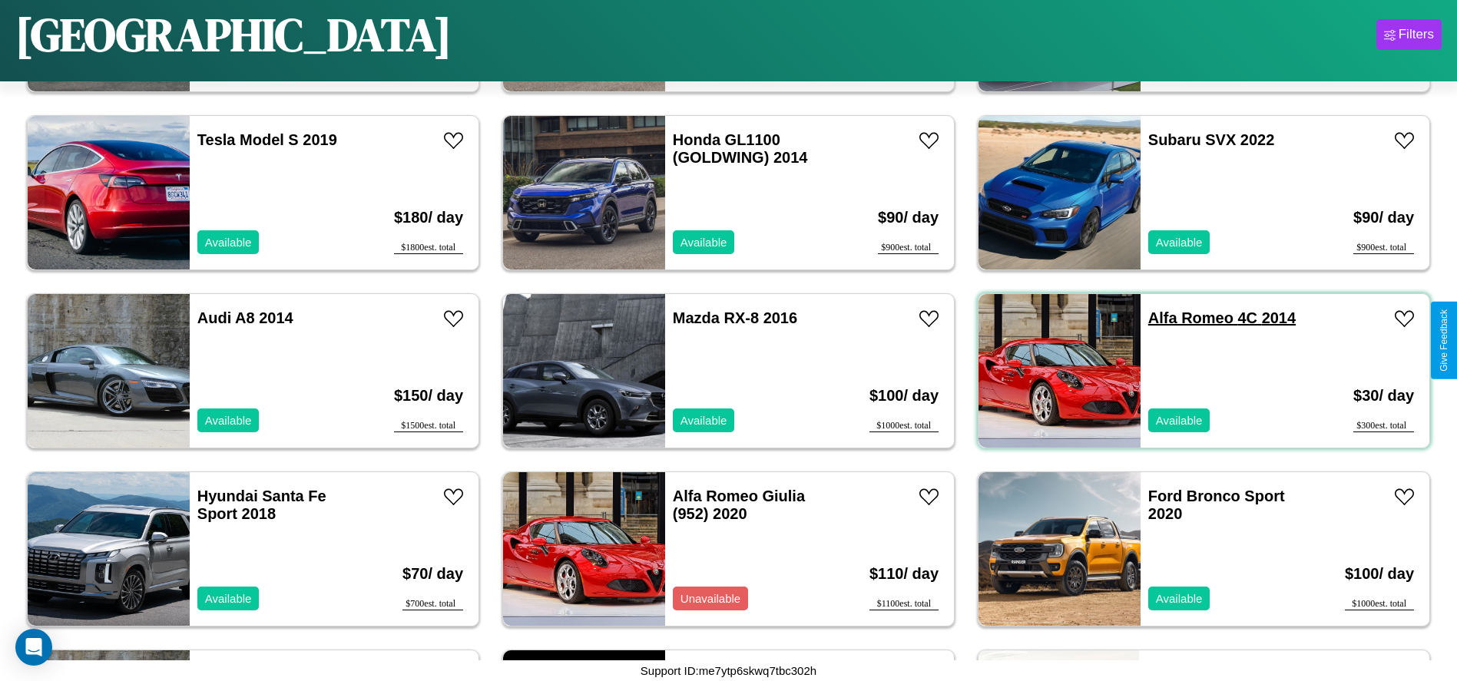
click at [1181, 318] on link "Alfa Romeo 4C 2014" at bounding box center [1221, 317] width 147 height 17
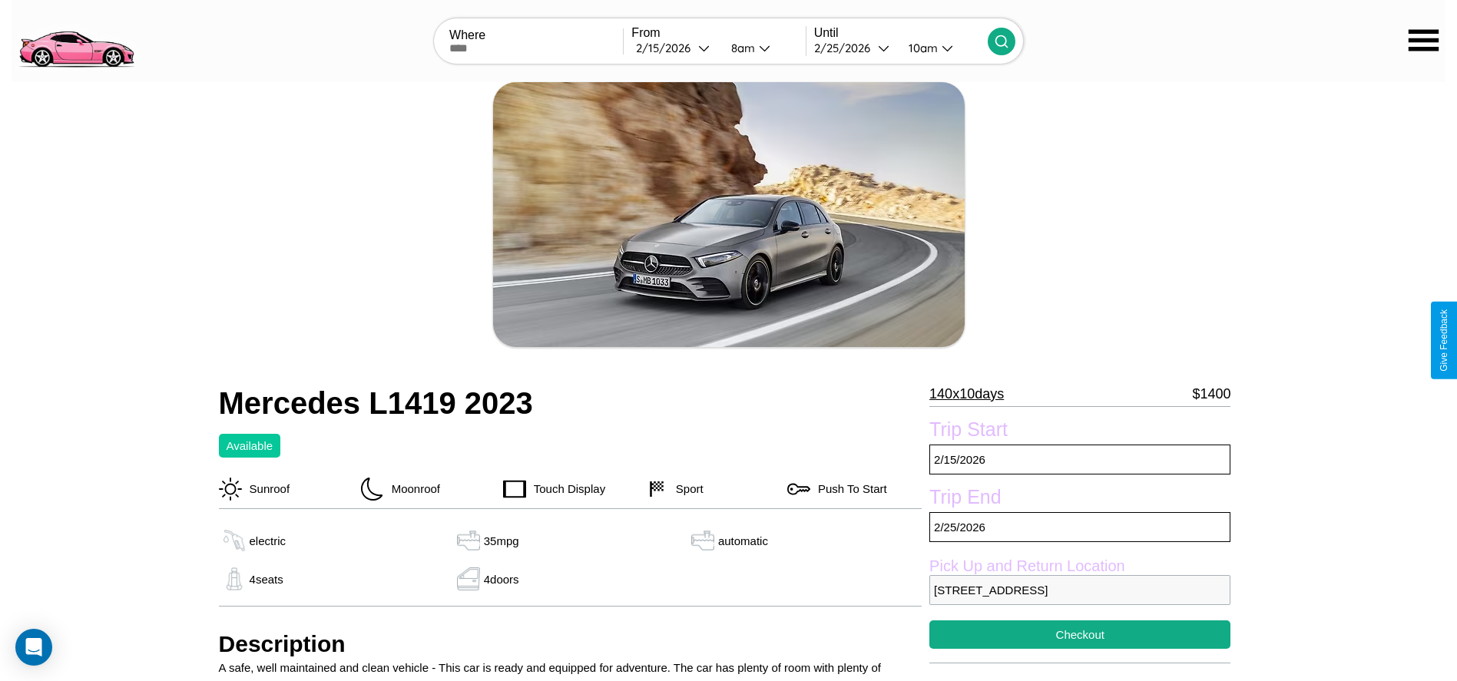
scroll to position [54, 0]
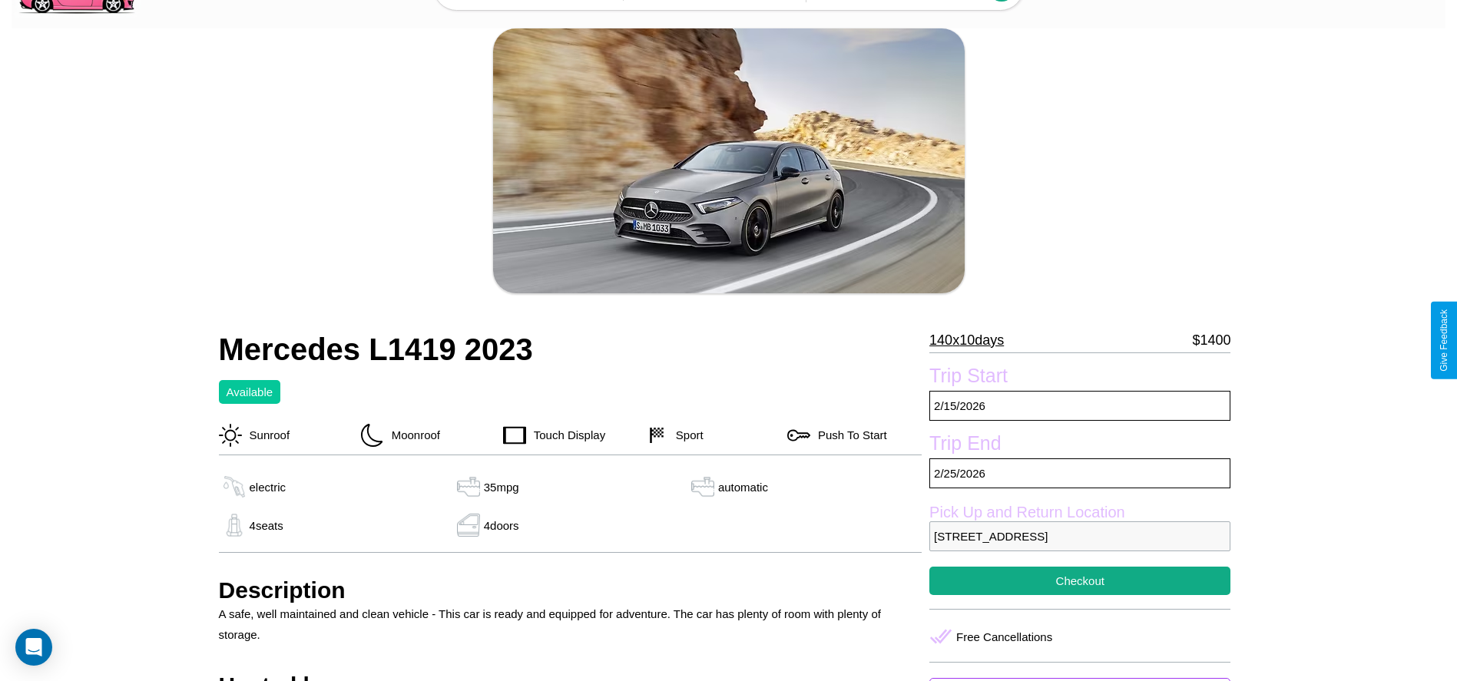
click at [972, 340] on p "140 x 10 days" at bounding box center [966, 340] width 74 height 25
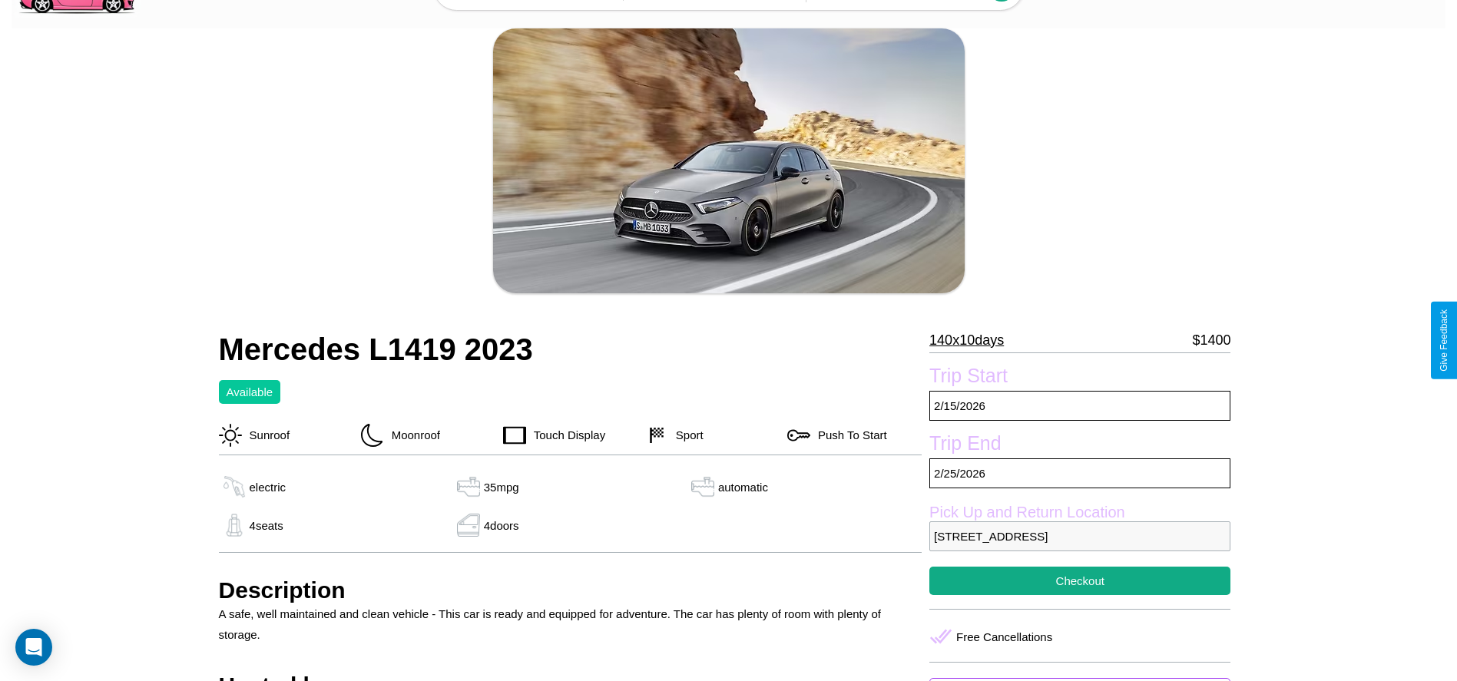
click at [972, 340] on p "140 x 10 days" at bounding box center [966, 340] width 74 height 25
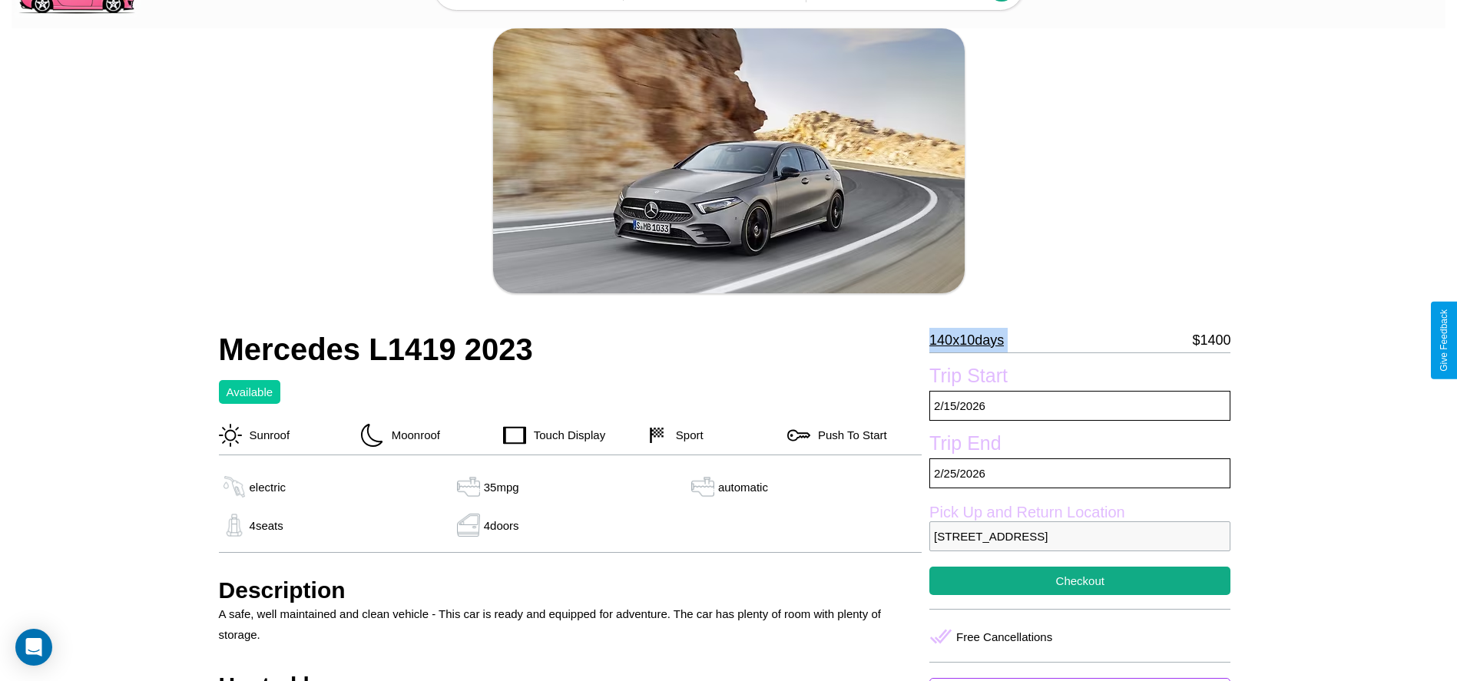
click at [972, 340] on p "140 x 10 days" at bounding box center [966, 340] width 74 height 25
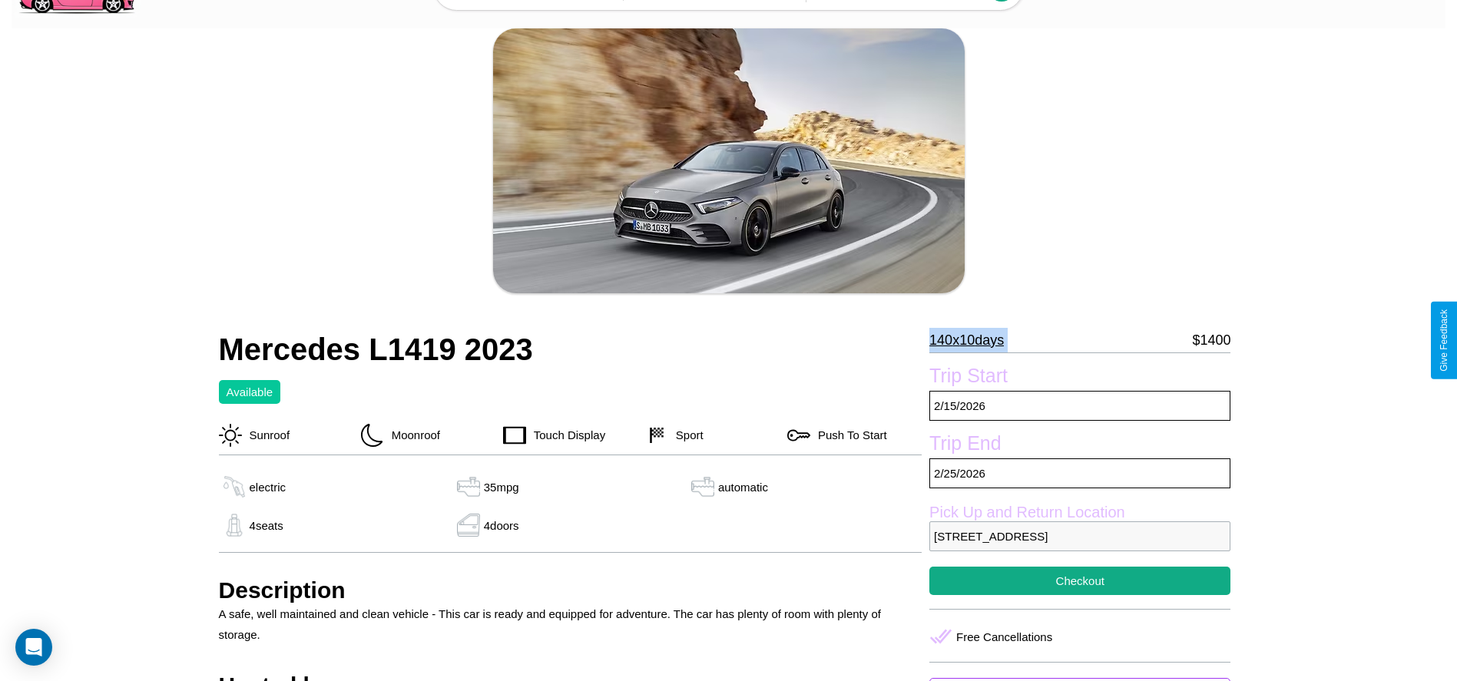
click at [972, 340] on p "140 x 10 days" at bounding box center [966, 340] width 74 height 25
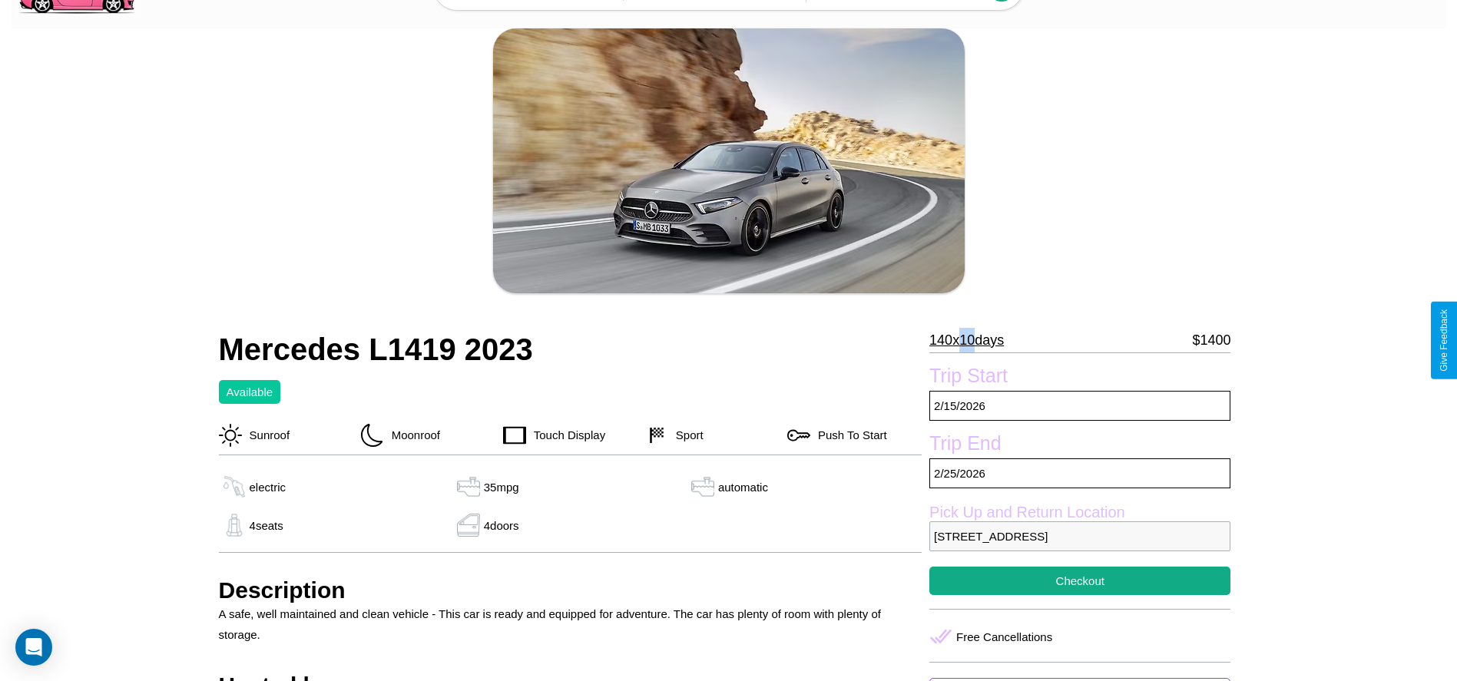
click at [972, 340] on p "140 x 10 days" at bounding box center [966, 340] width 74 height 25
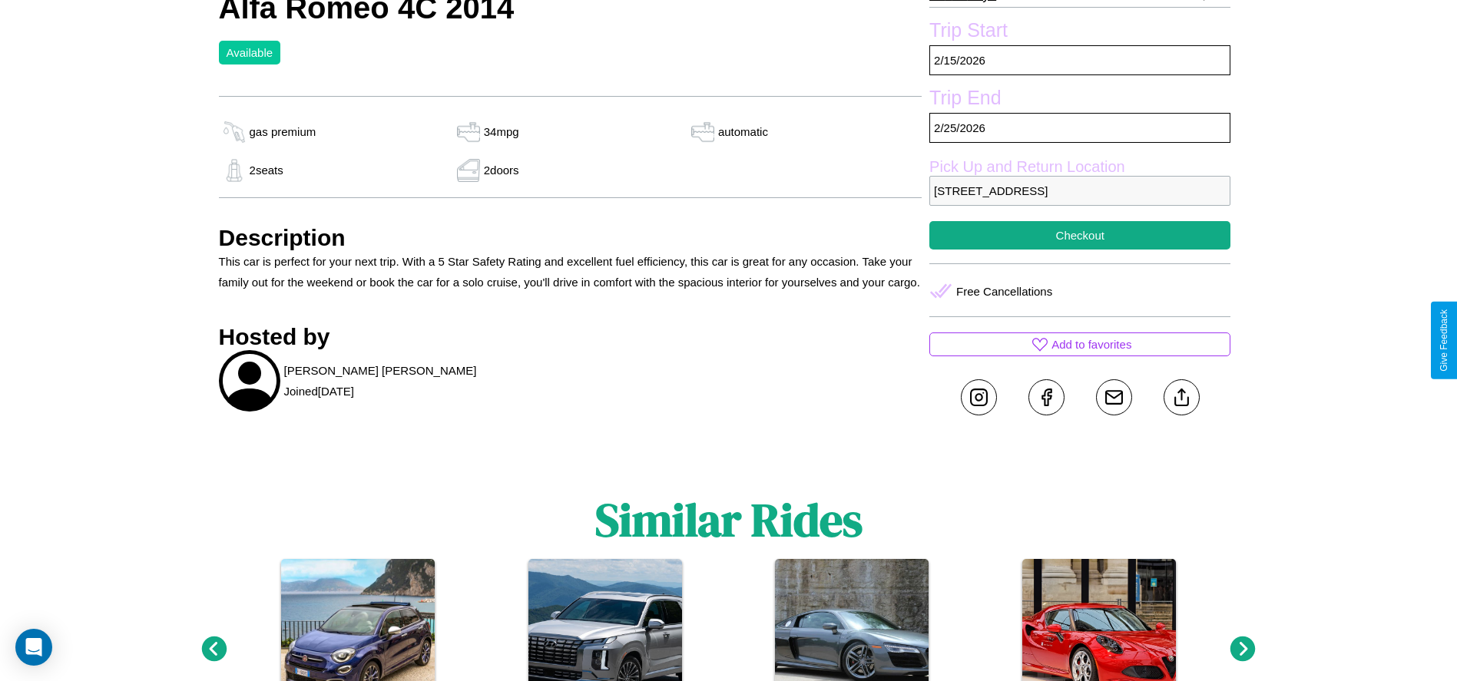
scroll to position [547, 0]
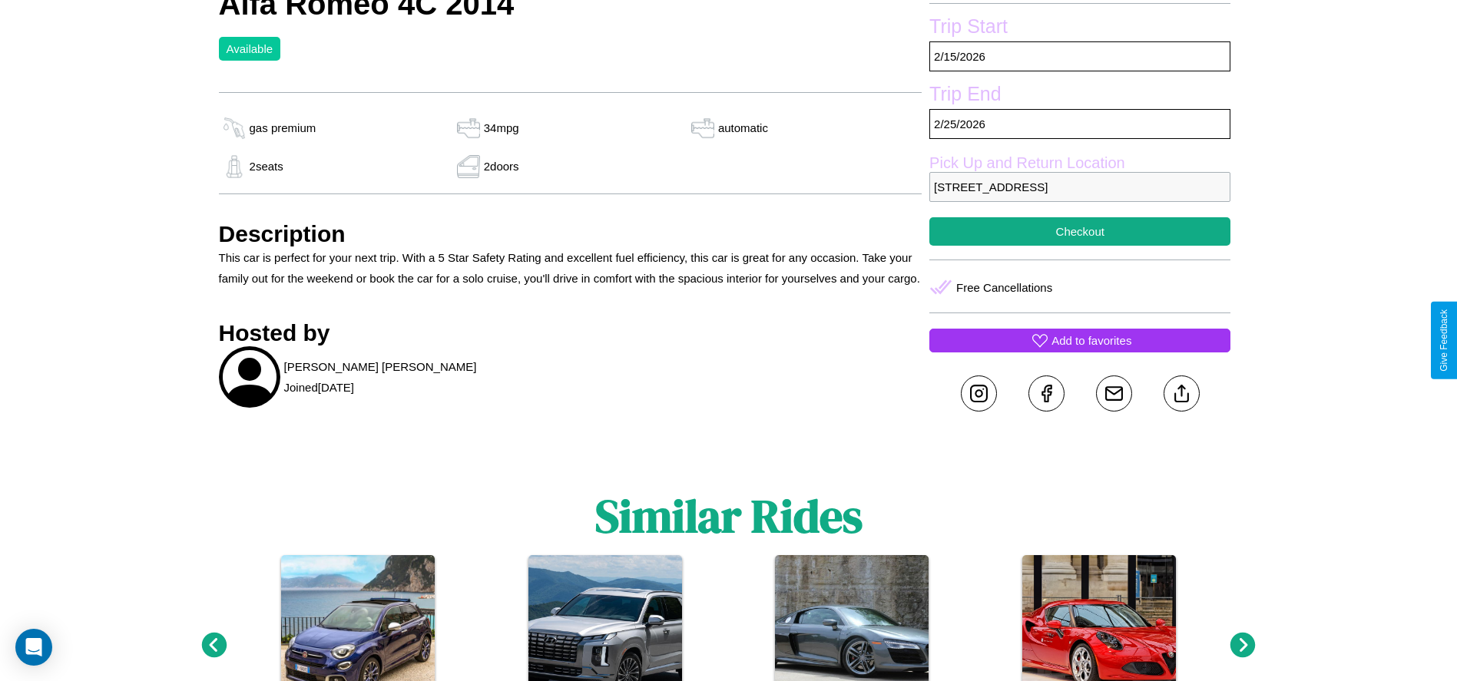
click at [1080, 340] on p "Add to favorites" at bounding box center [1091, 340] width 80 height 21
